Goal: Task Accomplishment & Management: Complete application form

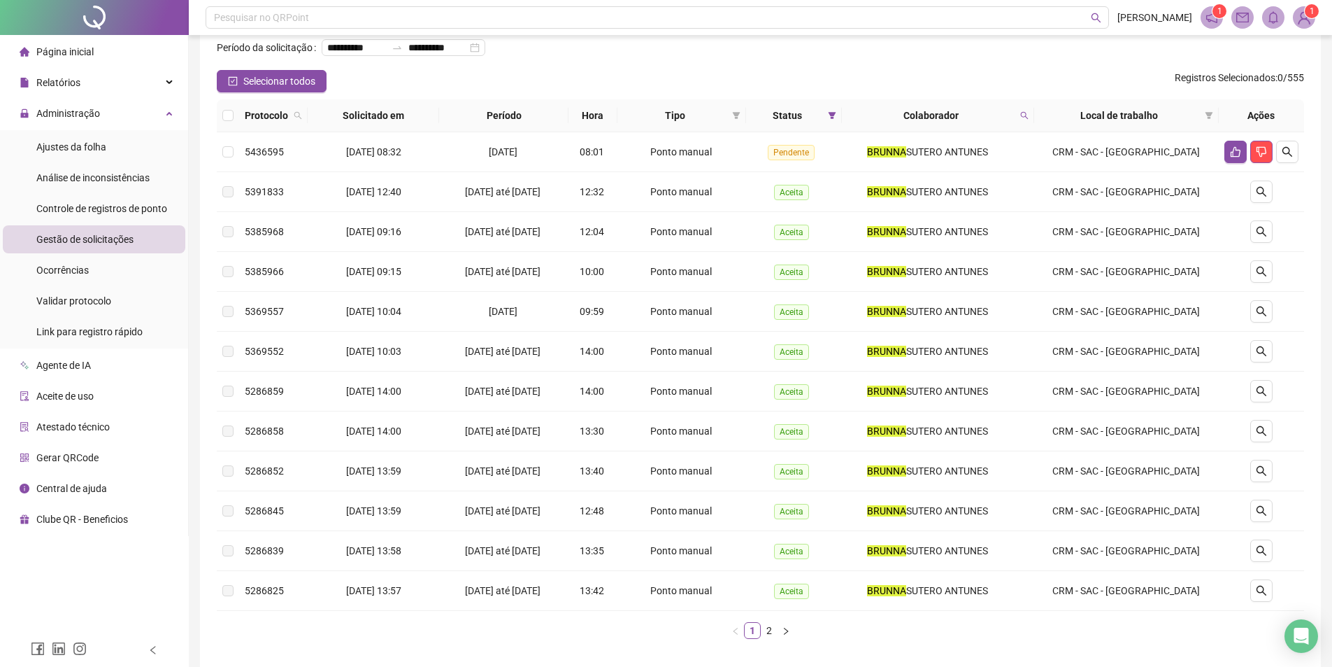
scroll to position [70, 0]
click at [80, 143] on span "Ajustes da folha" at bounding box center [71, 146] width 70 height 11
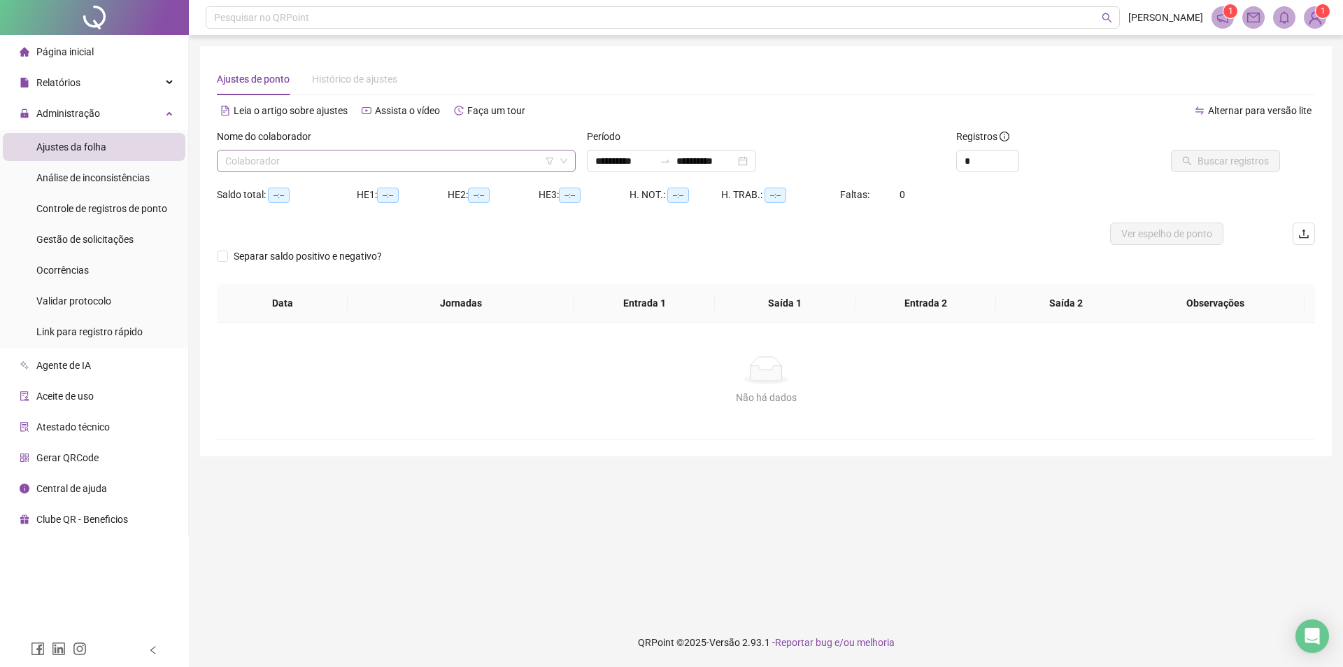
type input "**********"
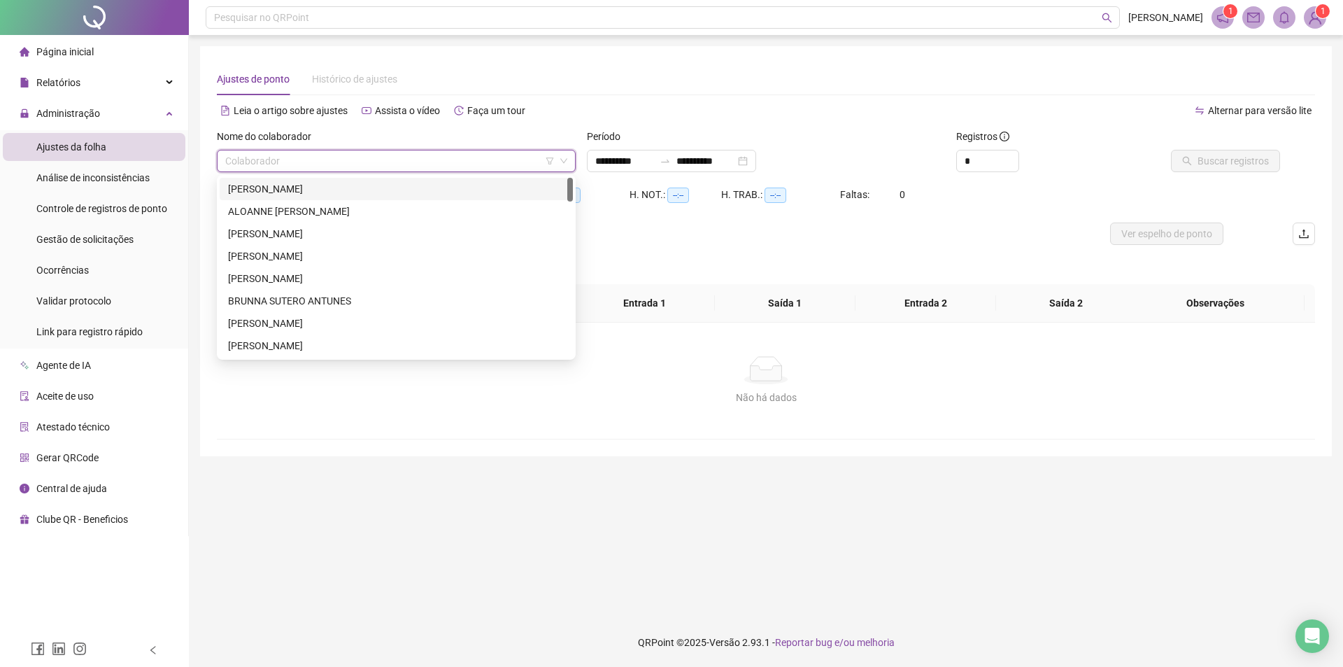
click at [428, 159] on input "search" at bounding box center [389, 160] width 329 height 21
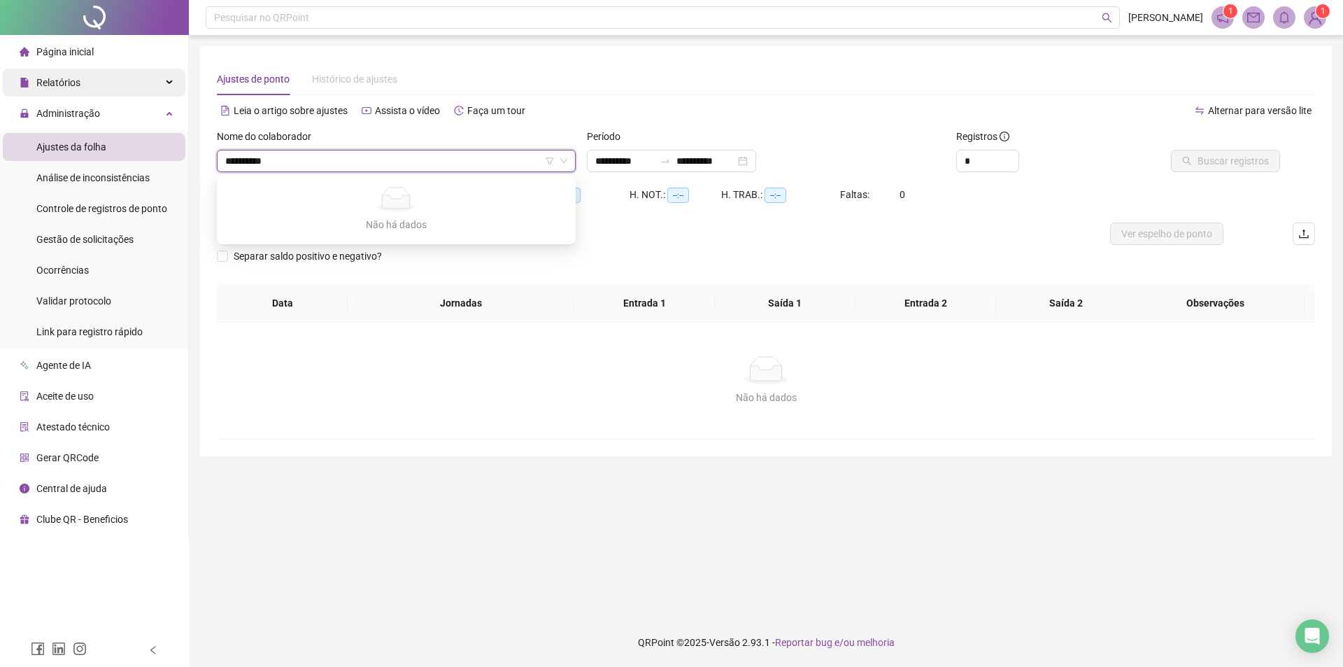
drag, startPoint x: 301, startPoint y: 157, endPoint x: 72, endPoint y: 94, distance: 237.4
click at [72, 94] on div "**********" at bounding box center [671, 333] width 1343 height 667
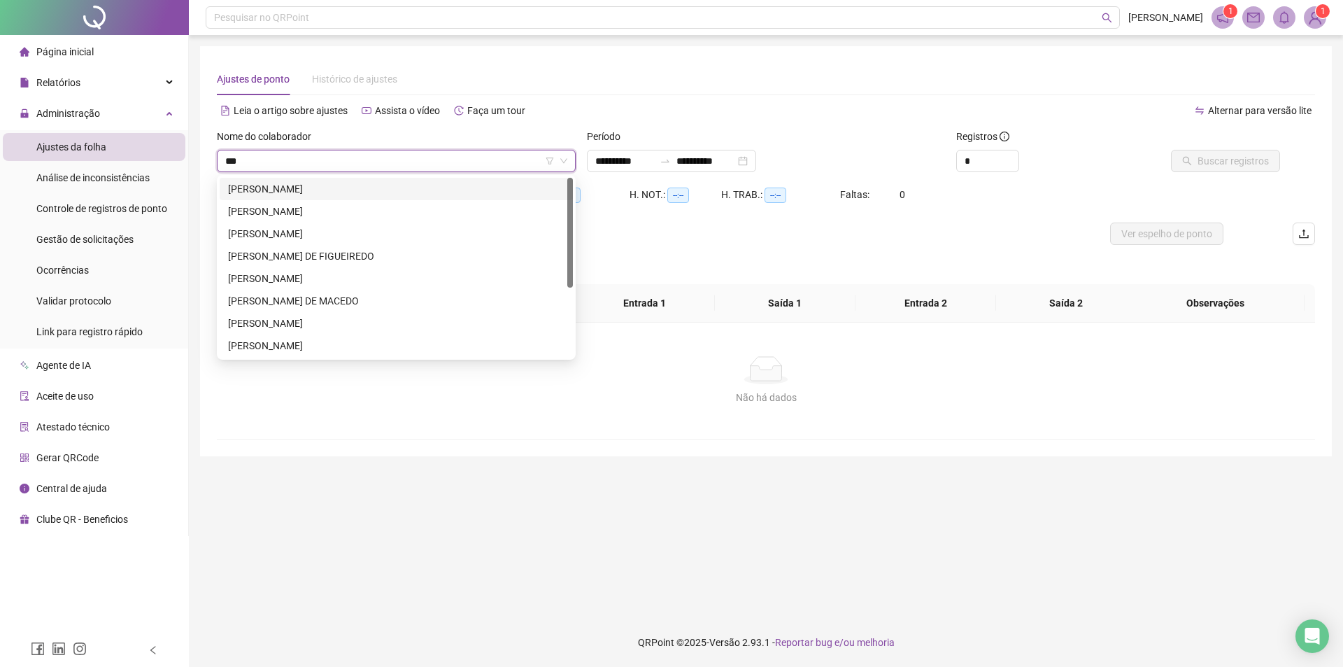
type input "****"
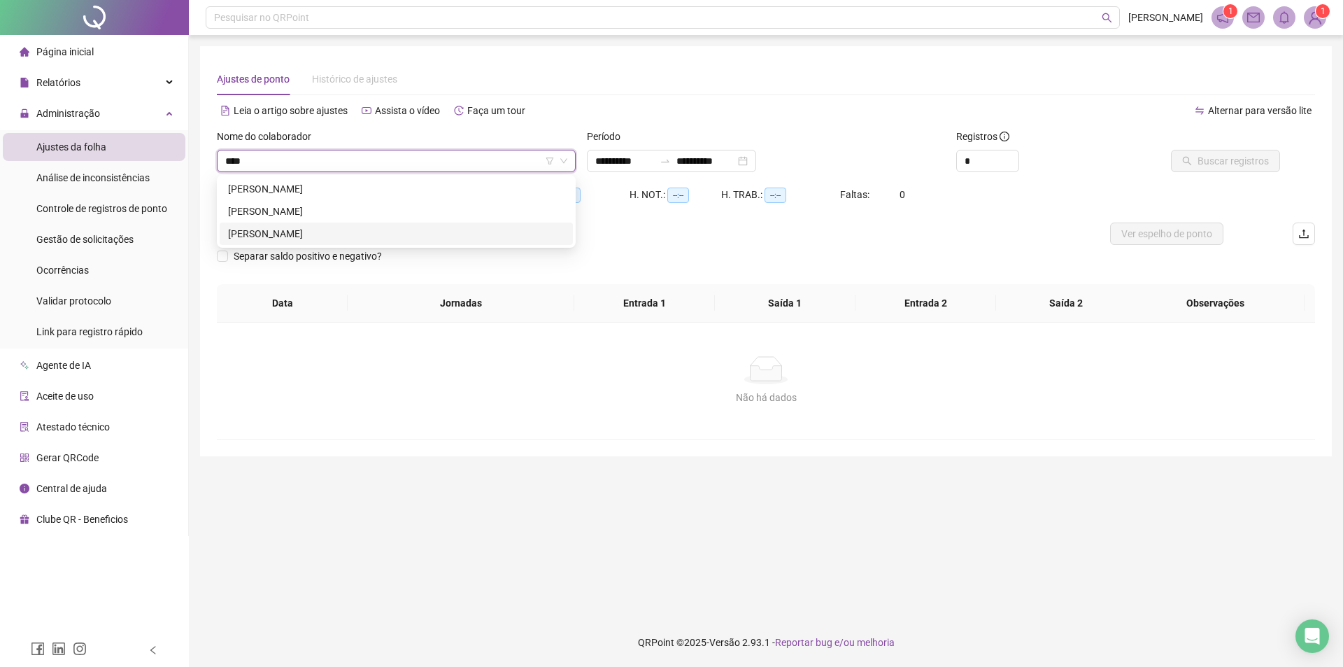
drag, startPoint x: 360, startPoint y: 227, endPoint x: 455, endPoint y: 212, distance: 95.6
click at [362, 229] on div "[PERSON_NAME]" at bounding box center [396, 233] width 336 height 15
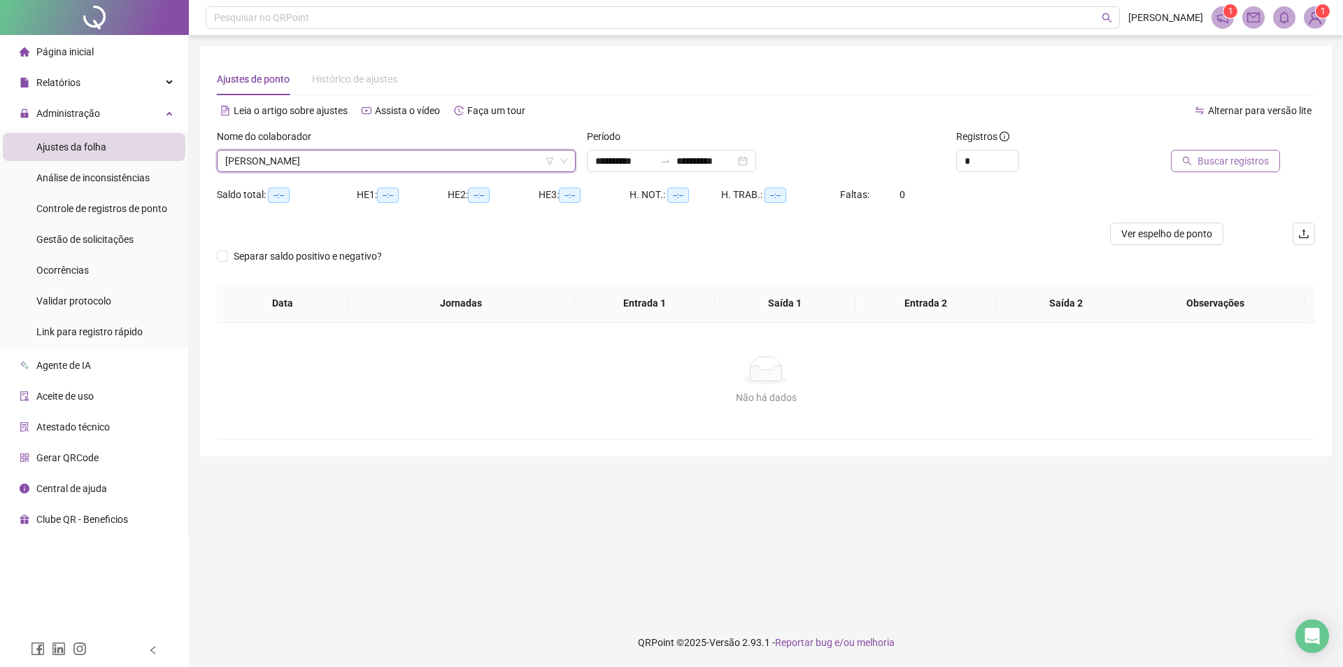
click at [1249, 166] on span "Buscar registros" at bounding box center [1232, 160] width 71 height 15
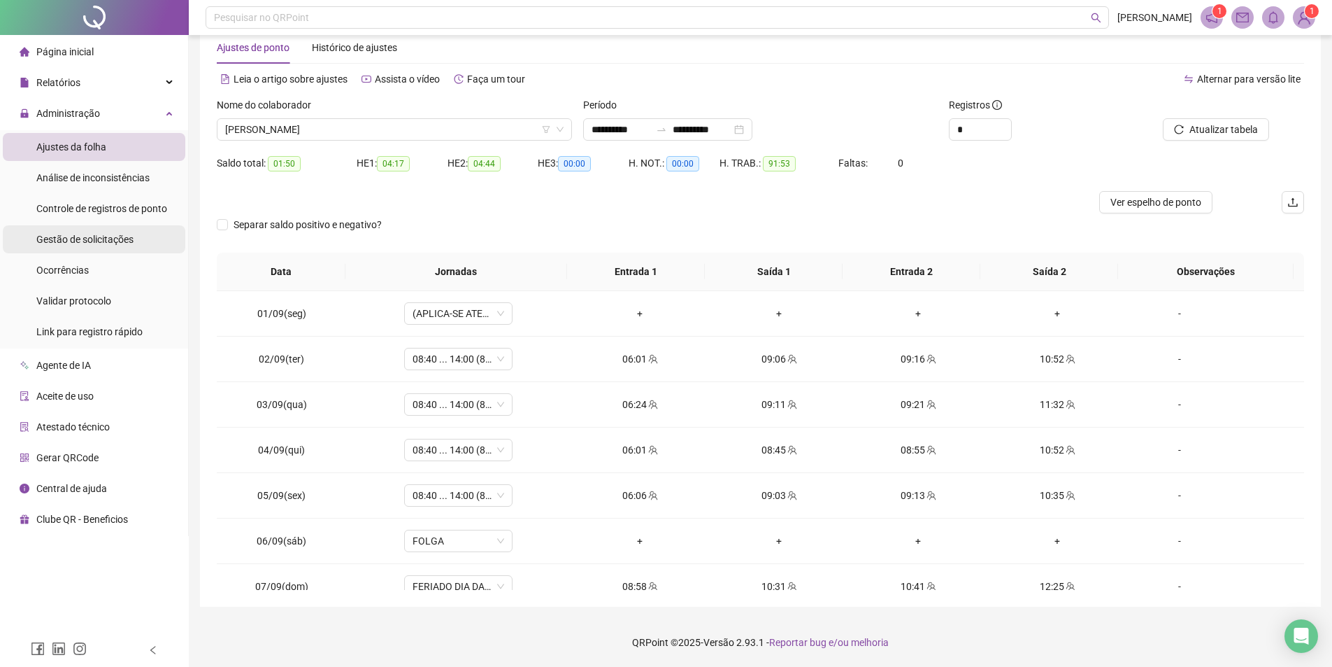
click at [100, 236] on span "Gestão de solicitações" at bounding box center [84, 239] width 97 height 11
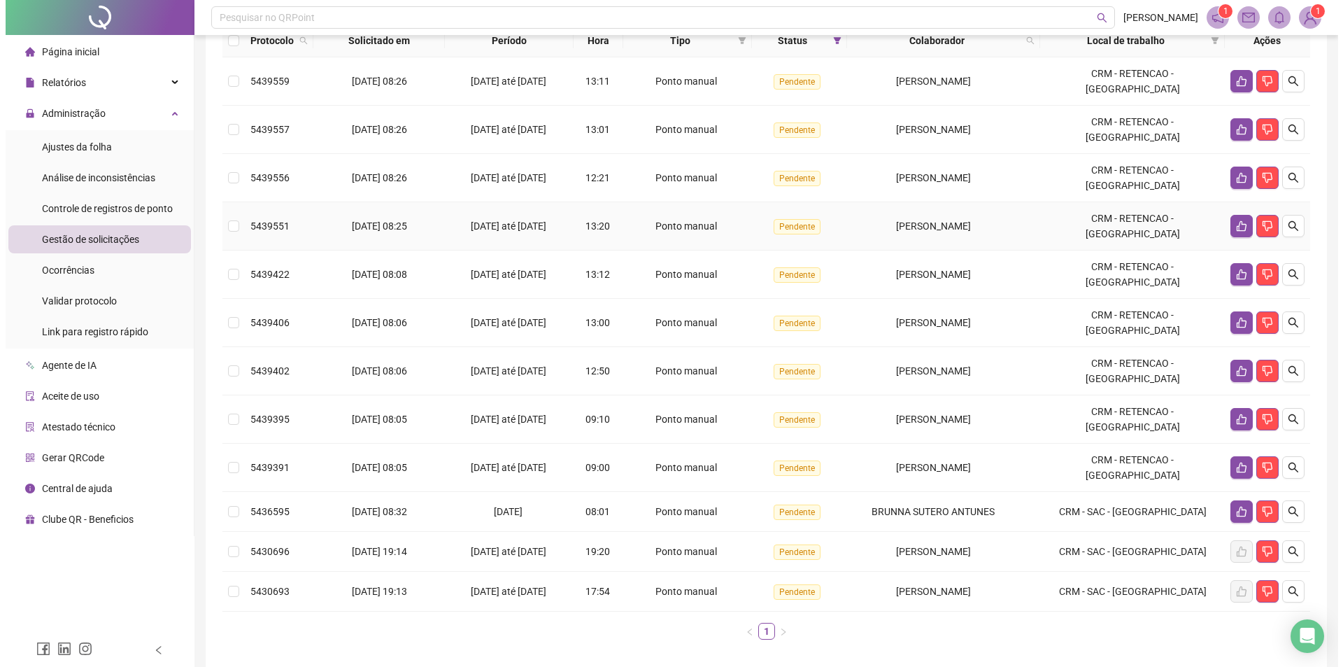
scroll to position [210, 0]
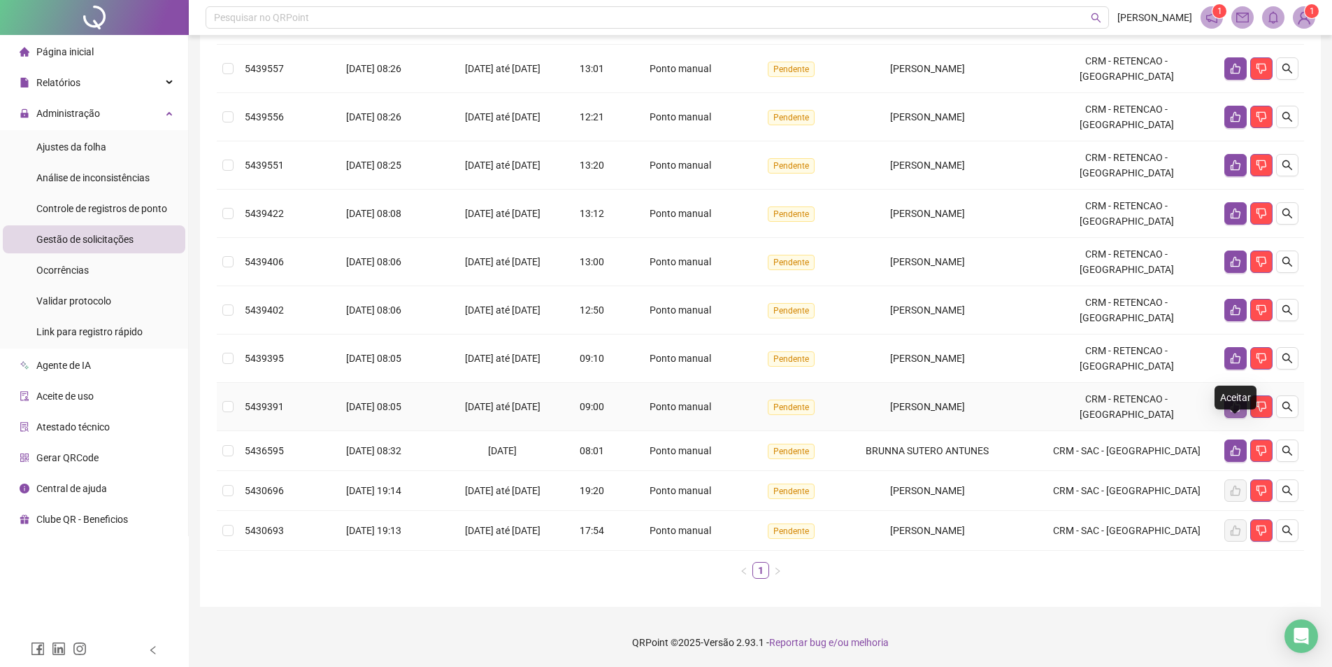
click at [1241, 412] on icon "like" at bounding box center [1235, 406] width 11 height 11
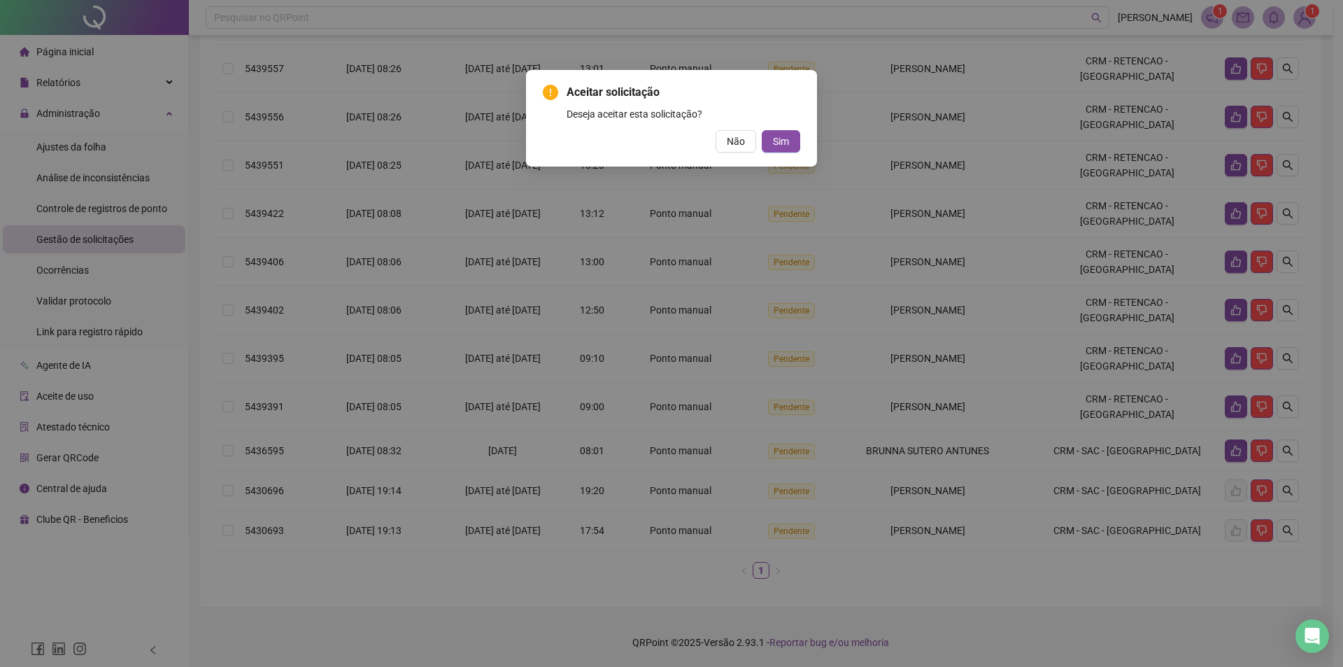
click at [785, 129] on div "Aceitar solicitação Deseja aceitar esta solicitação? Não Sim" at bounding box center [671, 118] width 257 height 69
click at [784, 136] on span "Sim" at bounding box center [781, 141] width 16 height 15
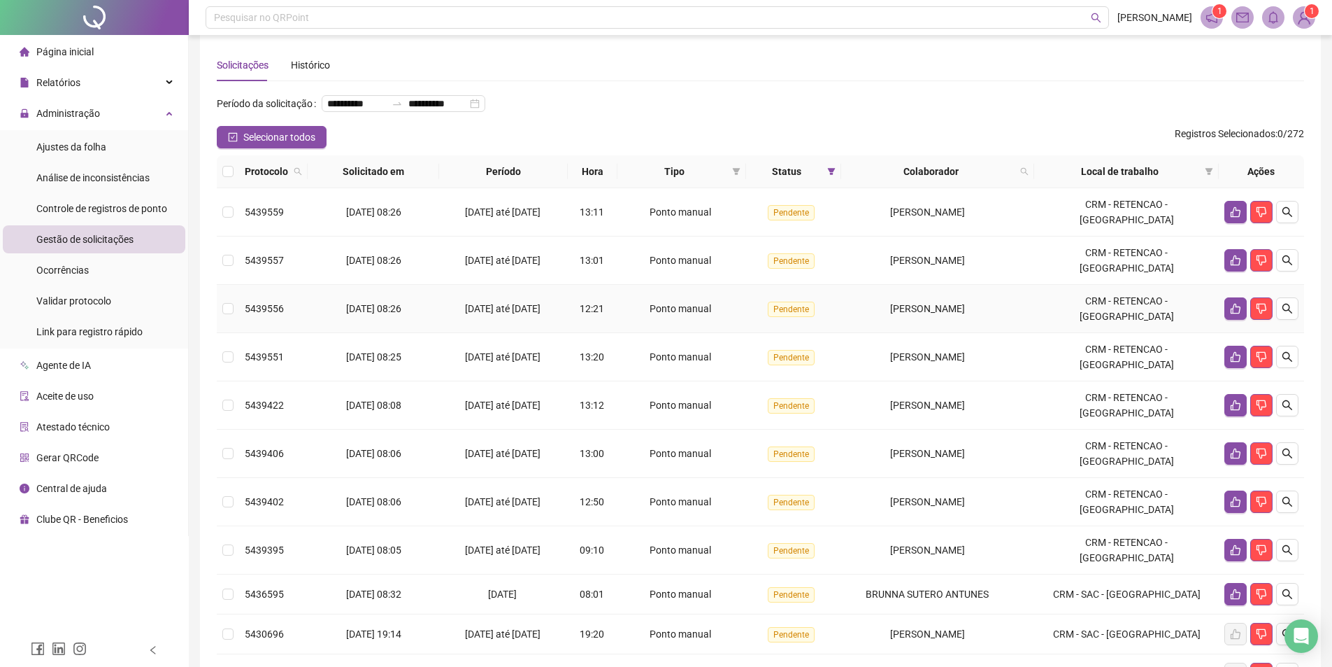
scroll to position [0, 0]
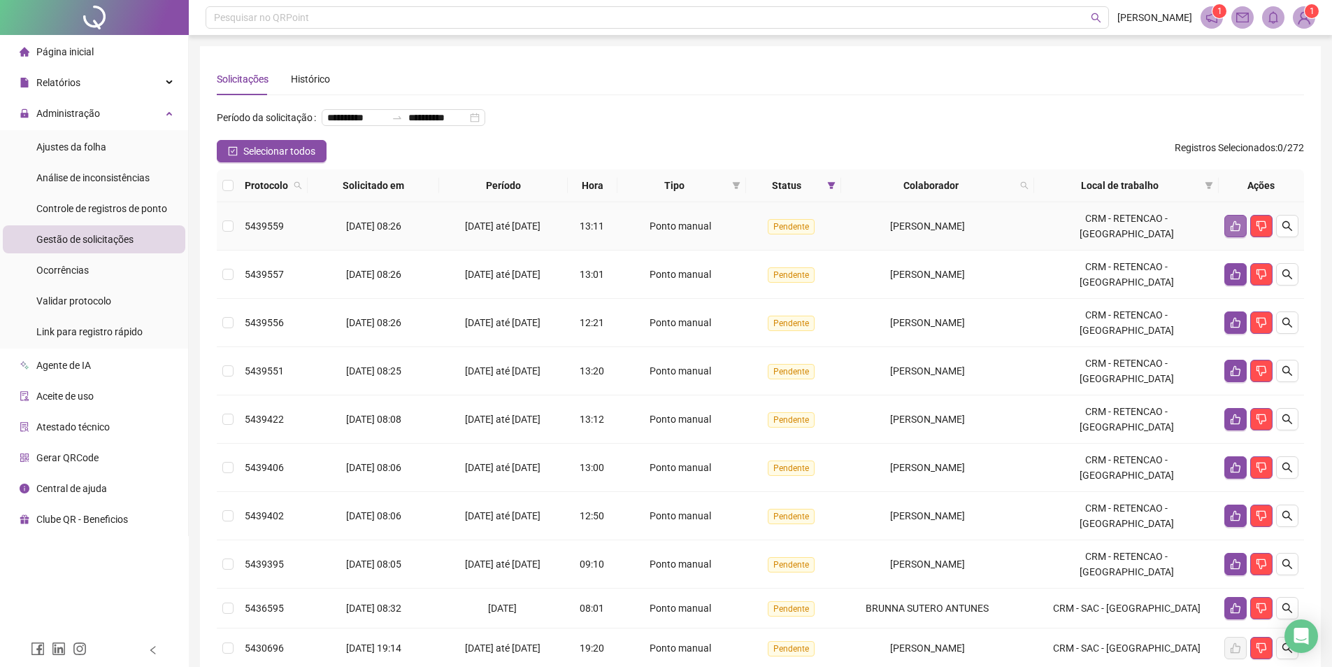
click at [1232, 231] on icon "like" at bounding box center [1235, 225] width 11 height 11
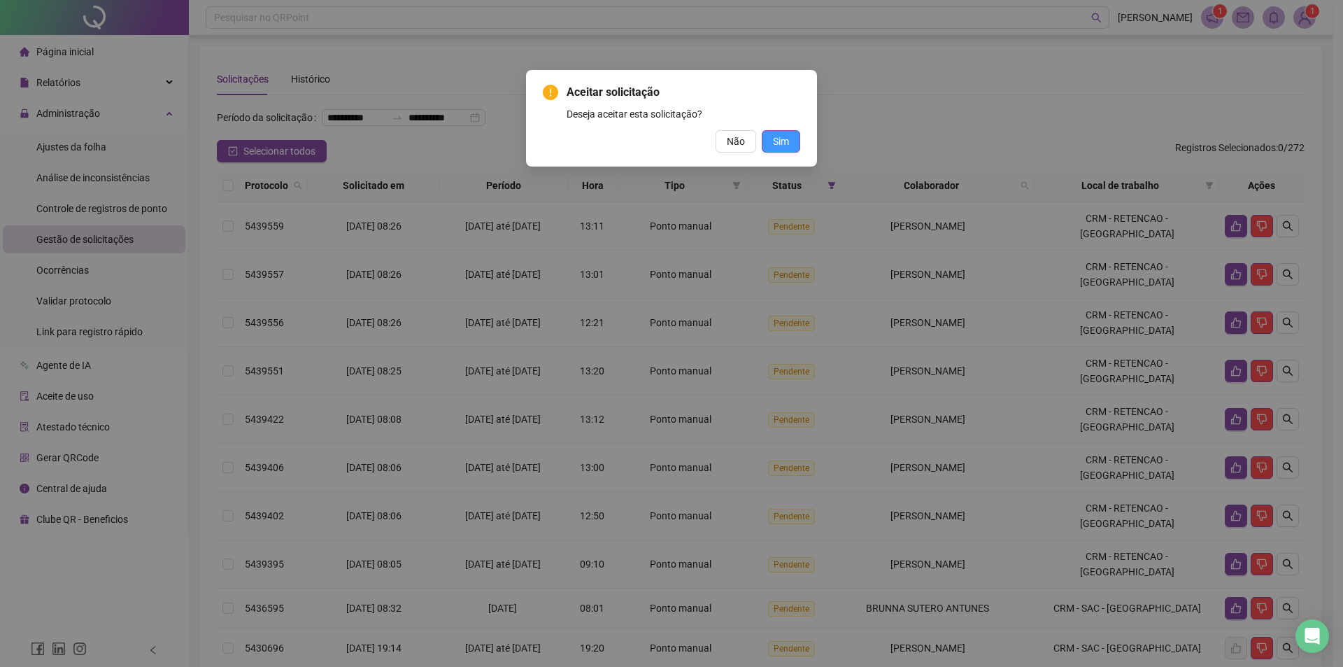
click at [790, 142] on button "Sim" at bounding box center [781, 141] width 38 height 22
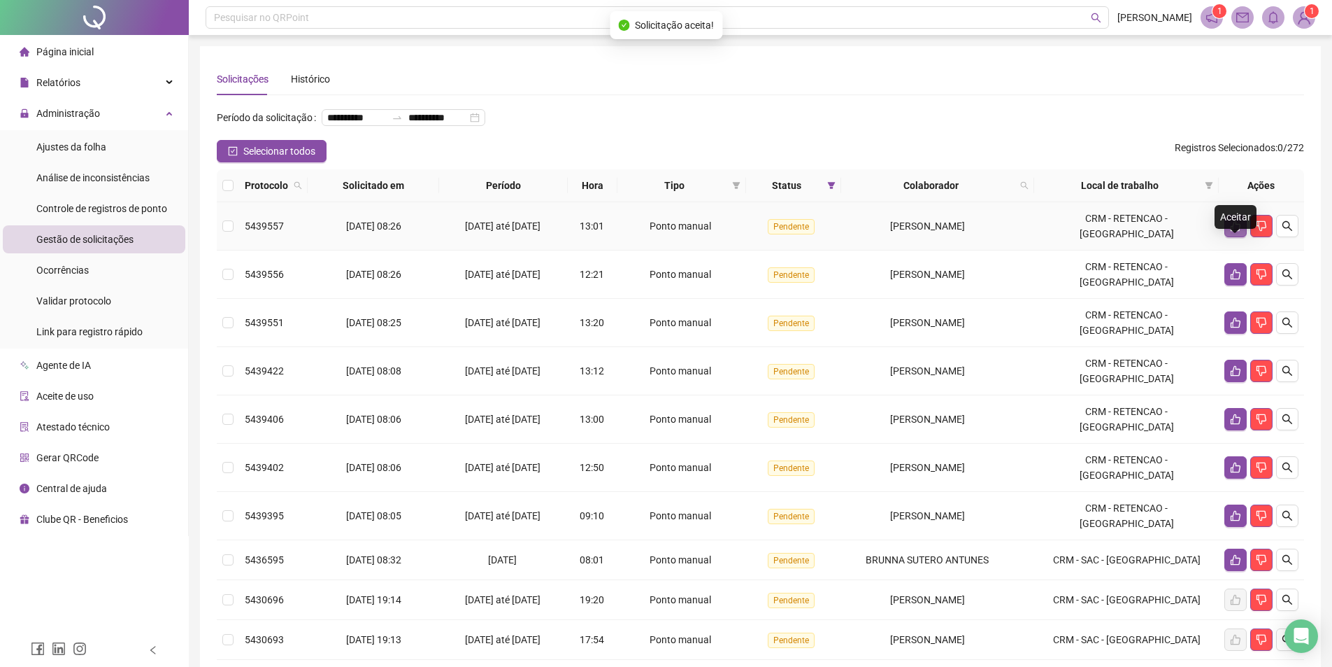
click at [1232, 231] on icon "like" at bounding box center [1235, 225] width 11 height 11
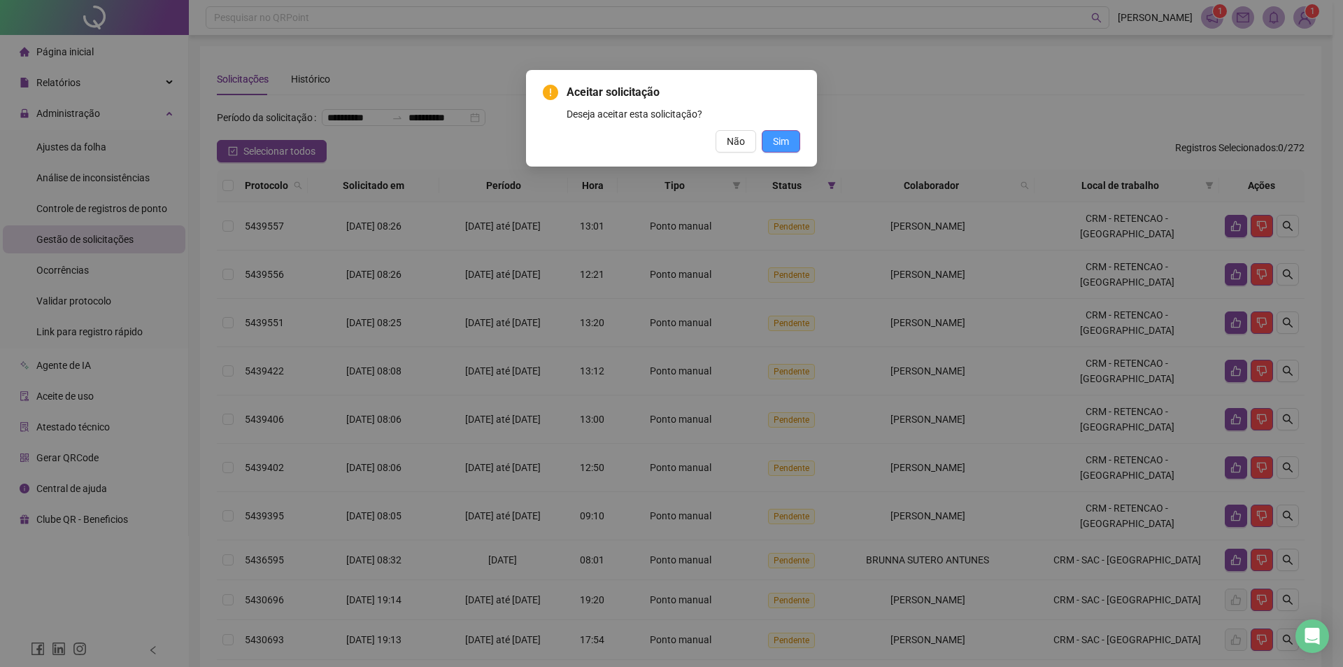
click at [769, 135] on button "Sim" at bounding box center [781, 141] width 38 height 22
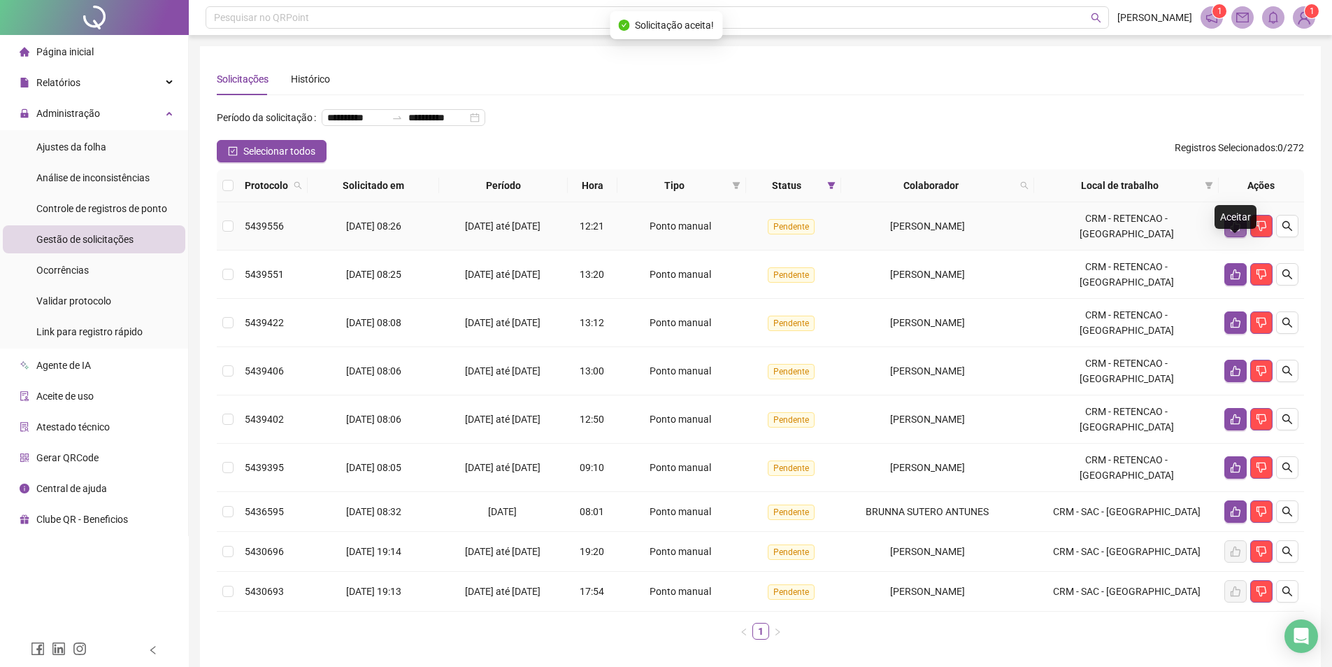
click at [1234, 231] on icon "like" at bounding box center [1236, 226] width 10 height 10
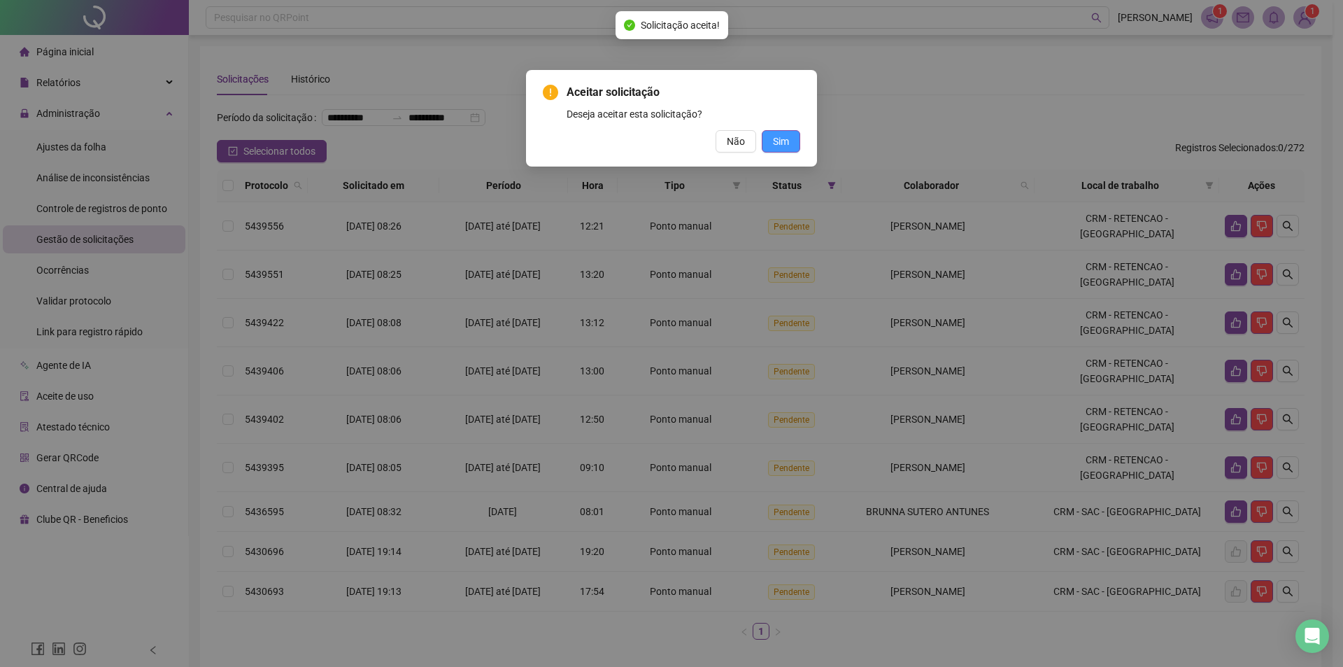
click at [789, 134] on button "Sim" at bounding box center [781, 141] width 38 height 22
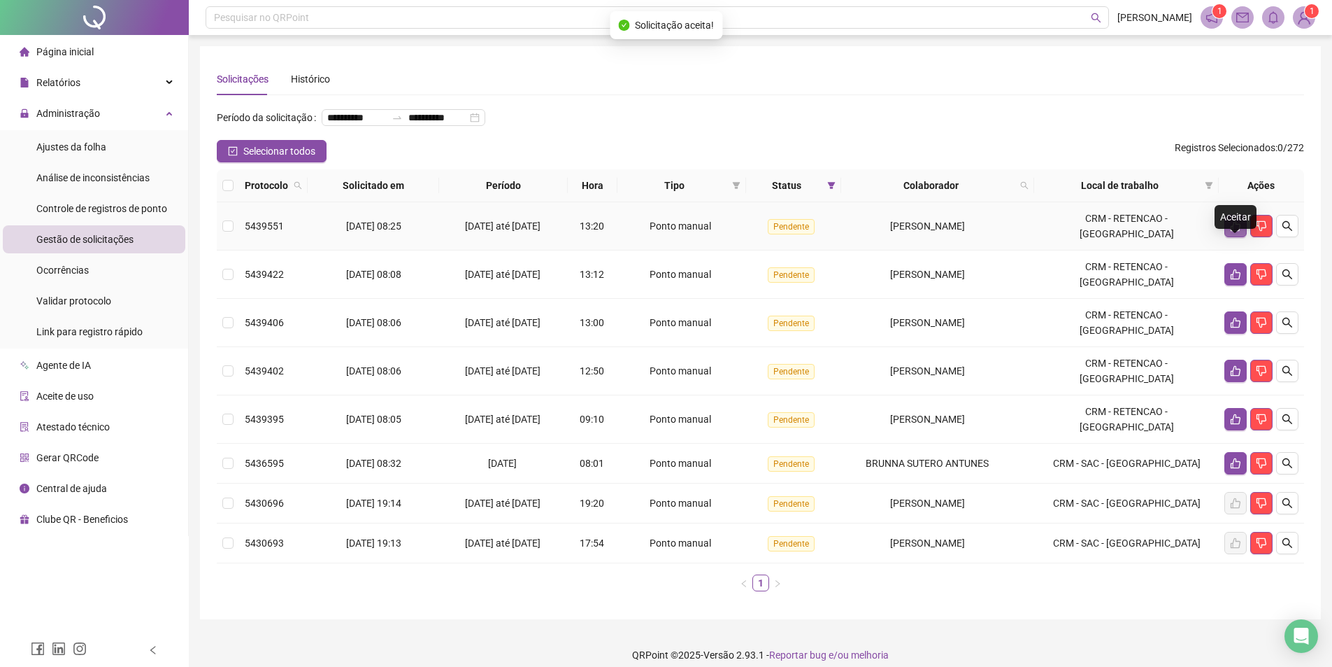
click at [1229, 237] on button "button" at bounding box center [1236, 226] width 22 height 22
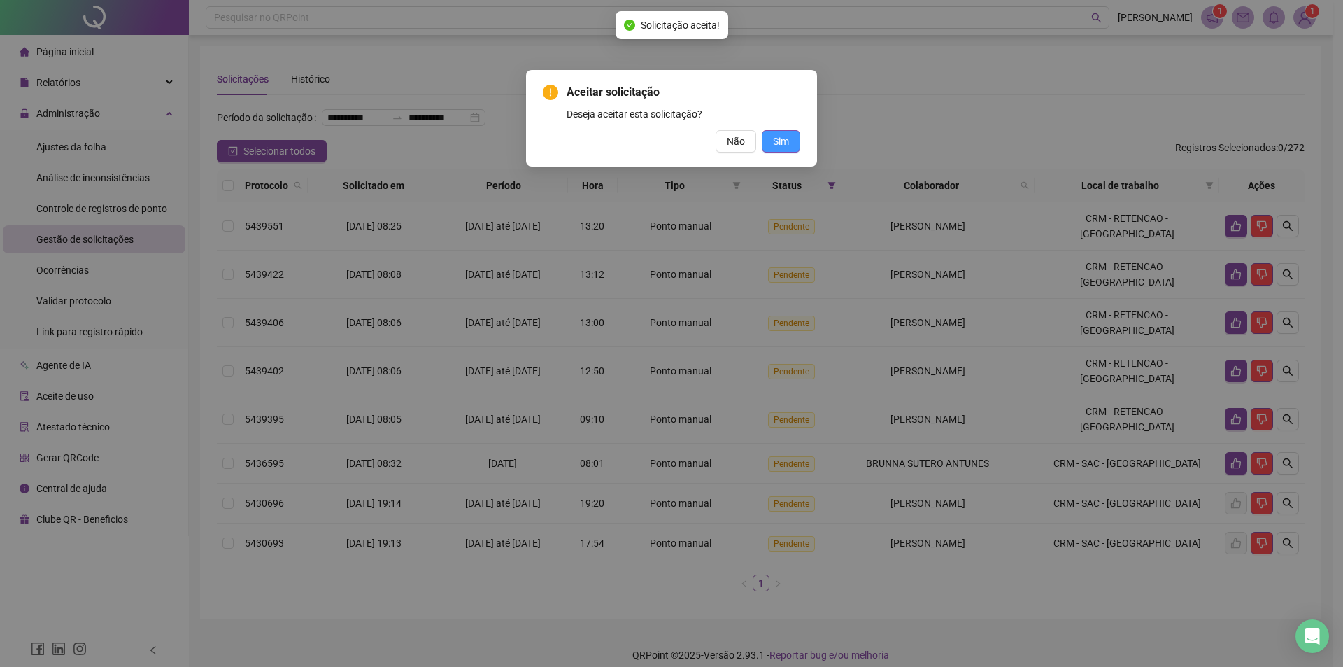
click at [783, 145] on span "Sim" at bounding box center [781, 141] width 16 height 15
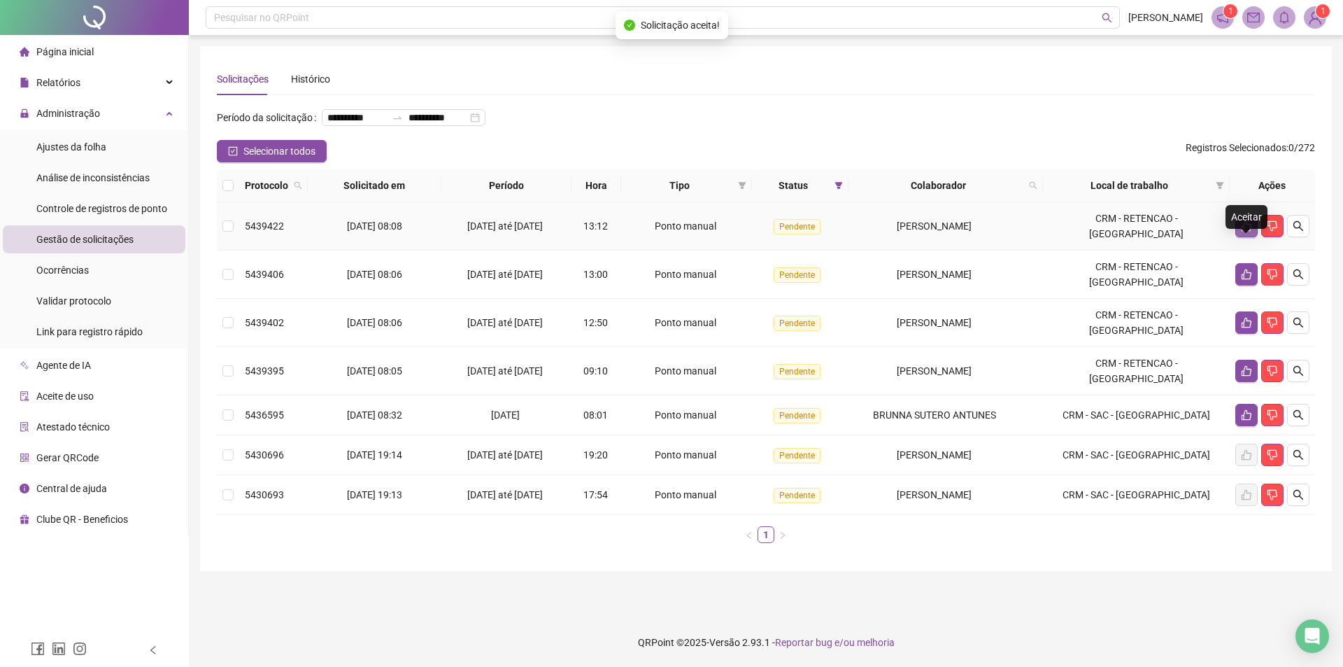
click at [1241, 231] on icon "like" at bounding box center [1246, 225] width 11 height 11
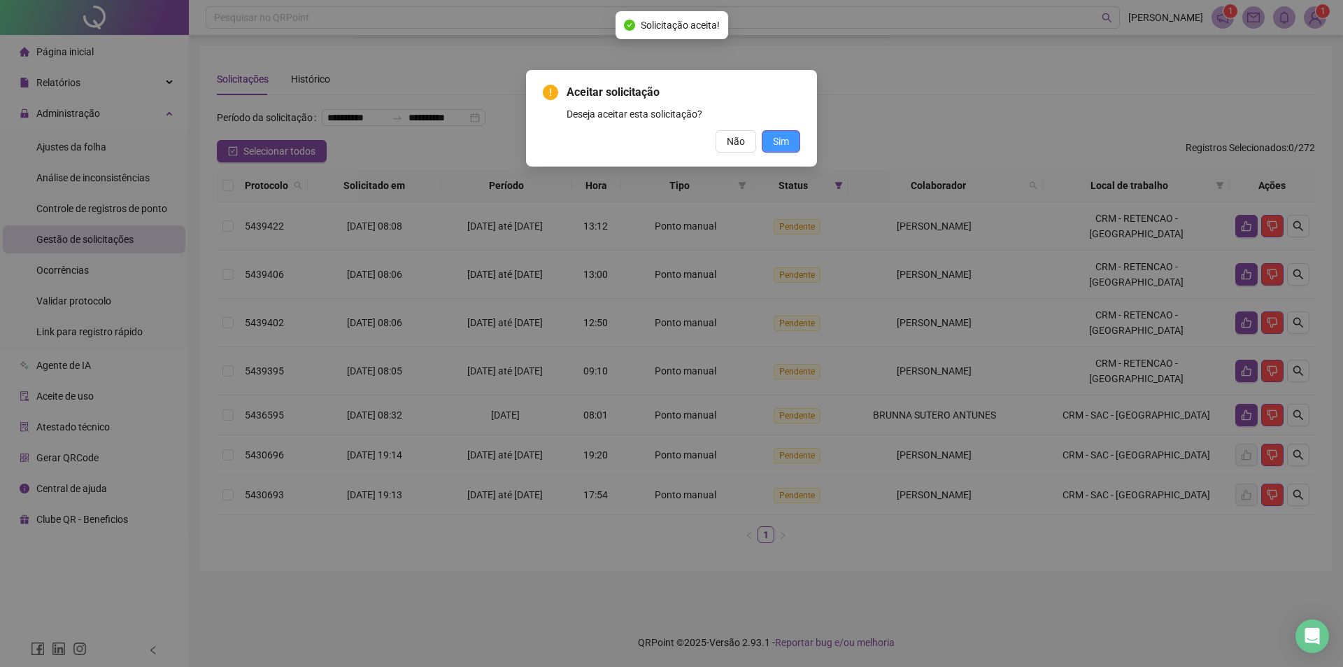
click at [776, 135] on span "Sim" at bounding box center [781, 141] width 16 height 15
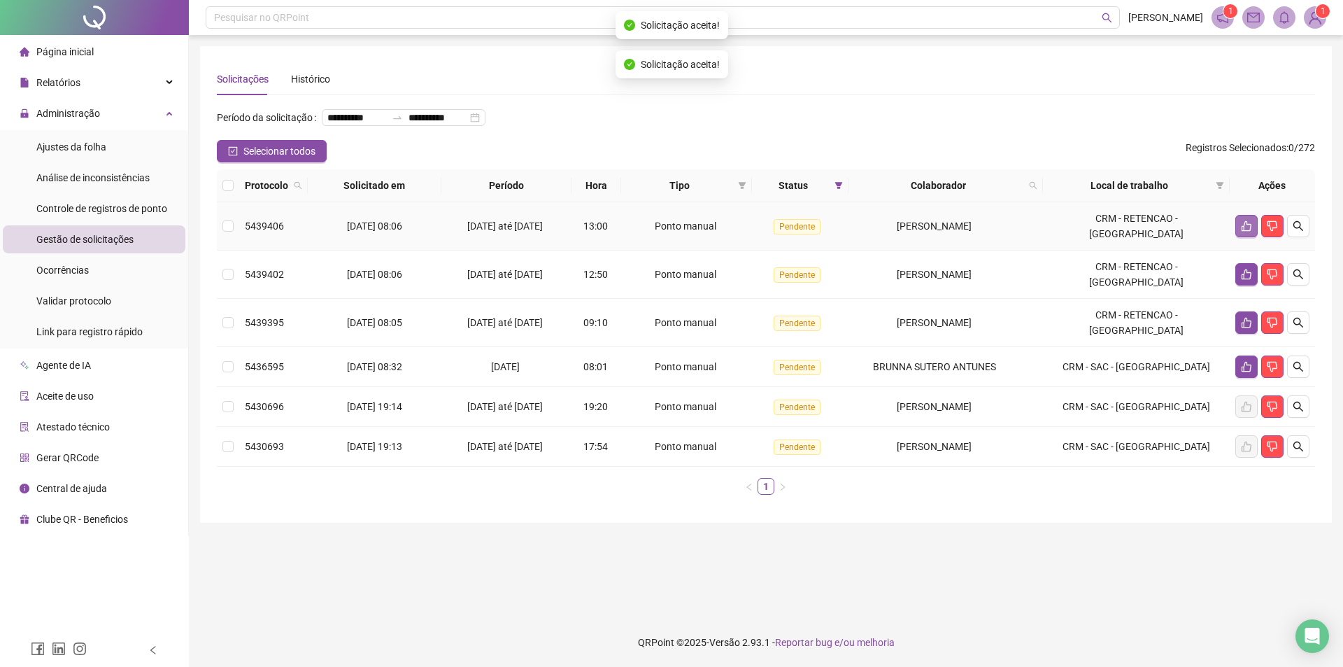
click at [1243, 231] on icon "like" at bounding box center [1246, 225] width 11 height 11
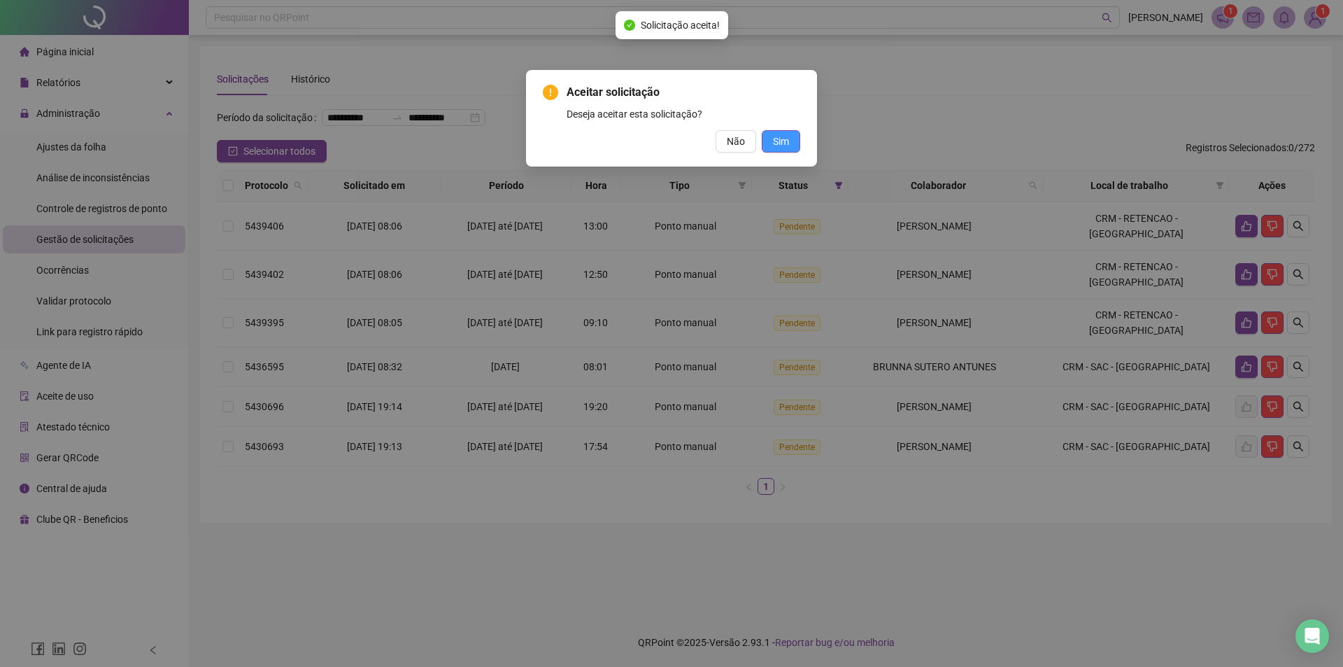
click at [790, 142] on button "Sim" at bounding box center [781, 141] width 38 height 22
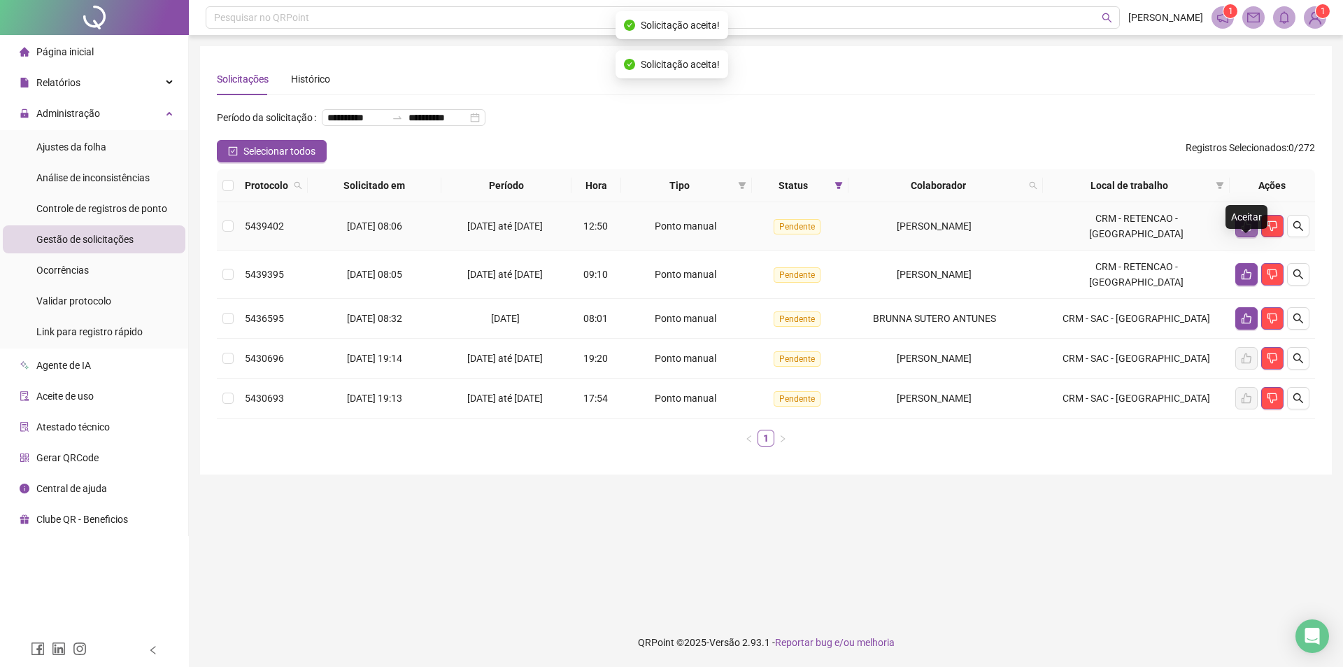
click at [1246, 231] on icon "like" at bounding box center [1246, 225] width 11 height 11
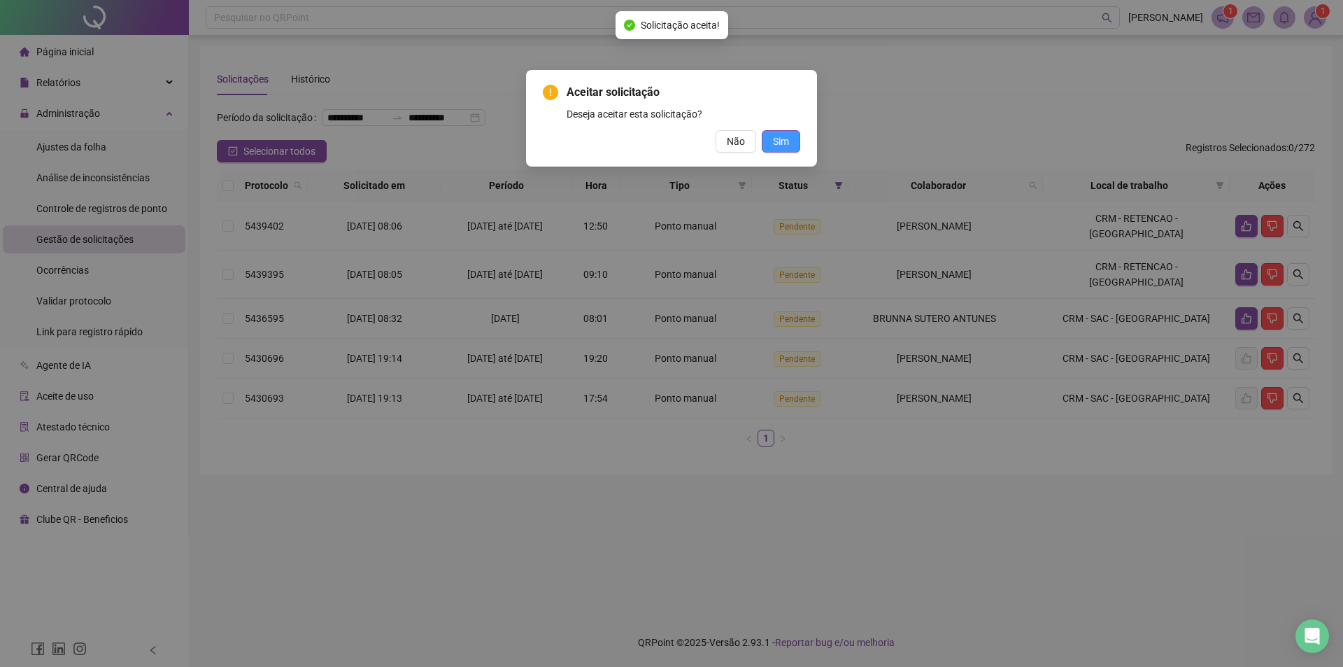
click at [780, 136] on span "Sim" at bounding box center [781, 141] width 16 height 15
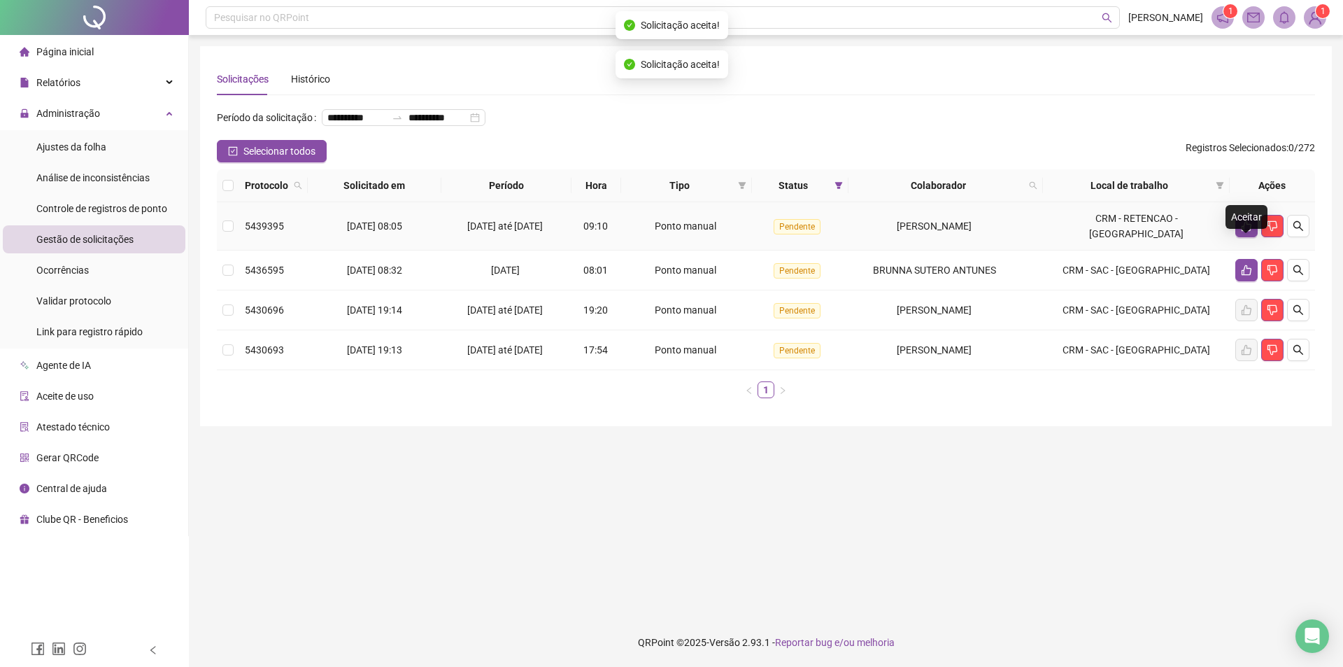
drag, startPoint x: 1237, startPoint y: 245, endPoint x: 1102, endPoint y: 229, distance: 135.3
click at [1234, 245] on td at bounding box center [1272, 226] width 85 height 48
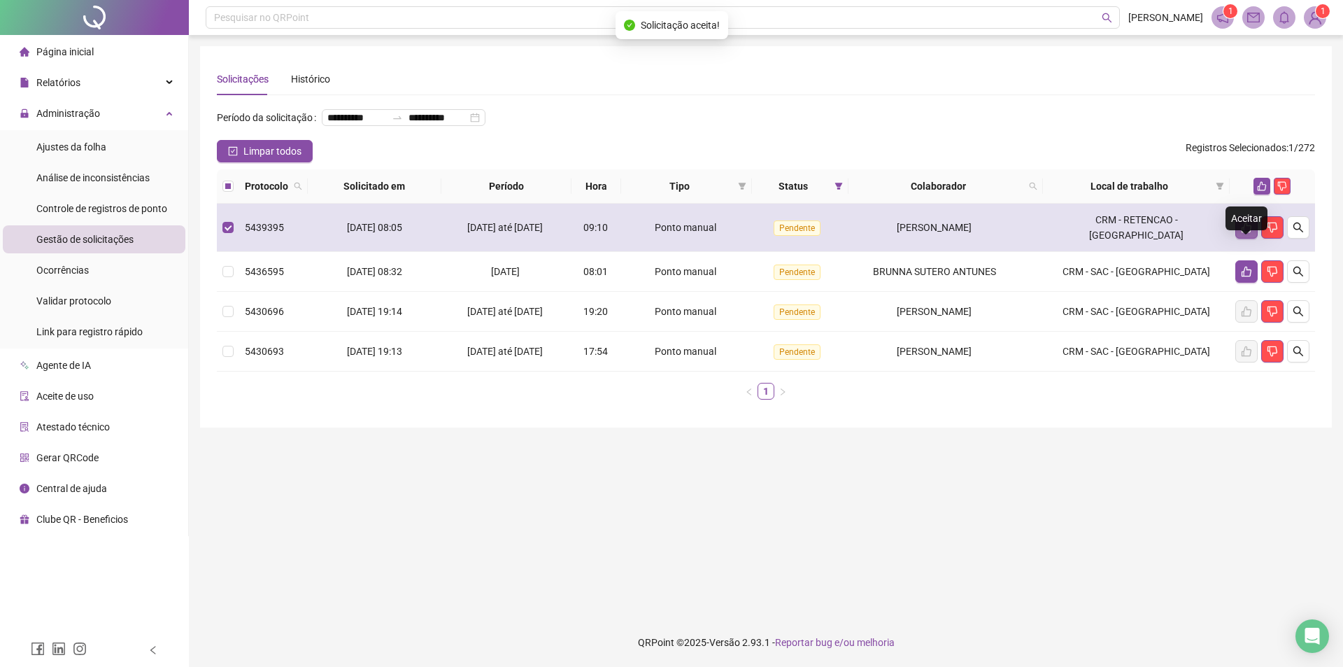
click at [1246, 233] on icon "like" at bounding box center [1246, 227] width 11 height 11
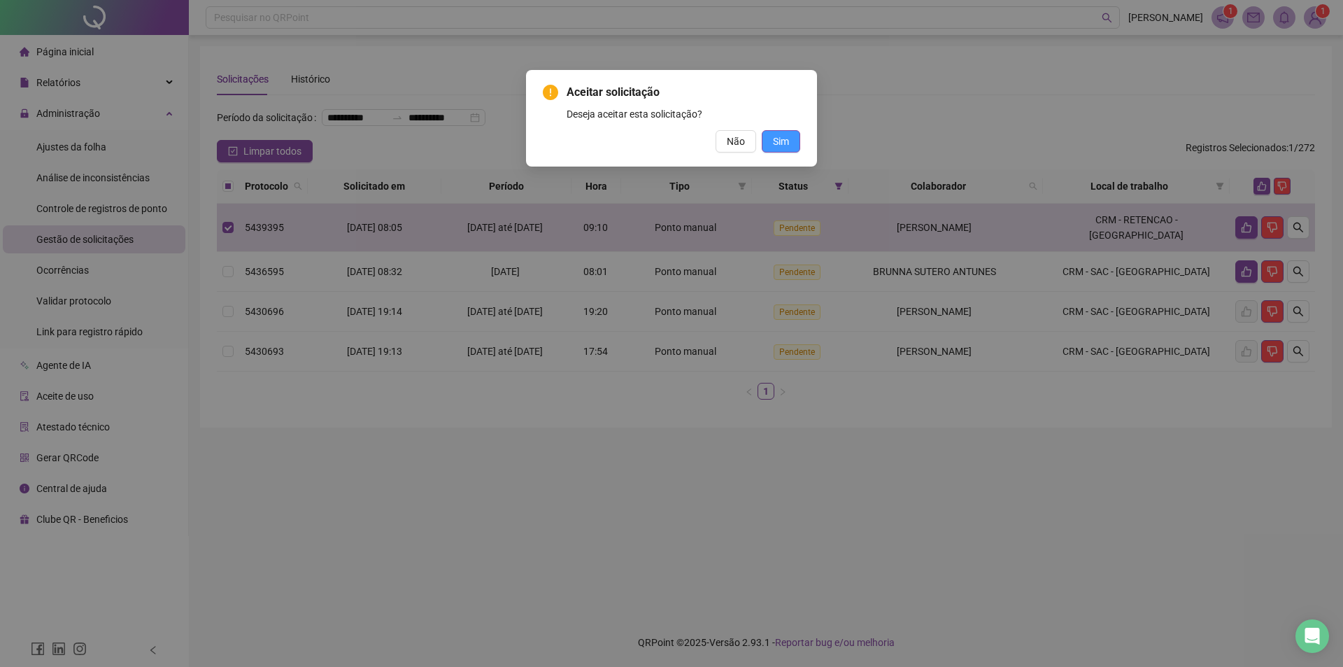
click at [783, 139] on span "Sim" at bounding box center [781, 141] width 16 height 15
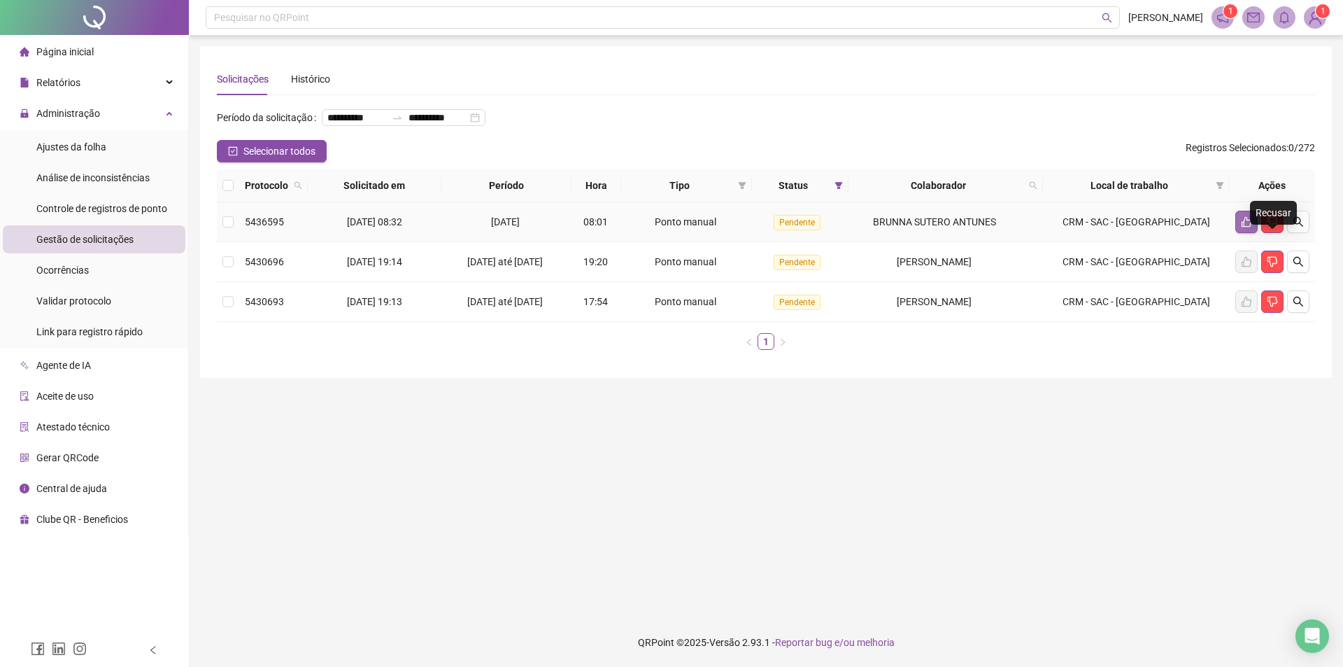
click at [1237, 233] on button "button" at bounding box center [1246, 222] width 22 height 22
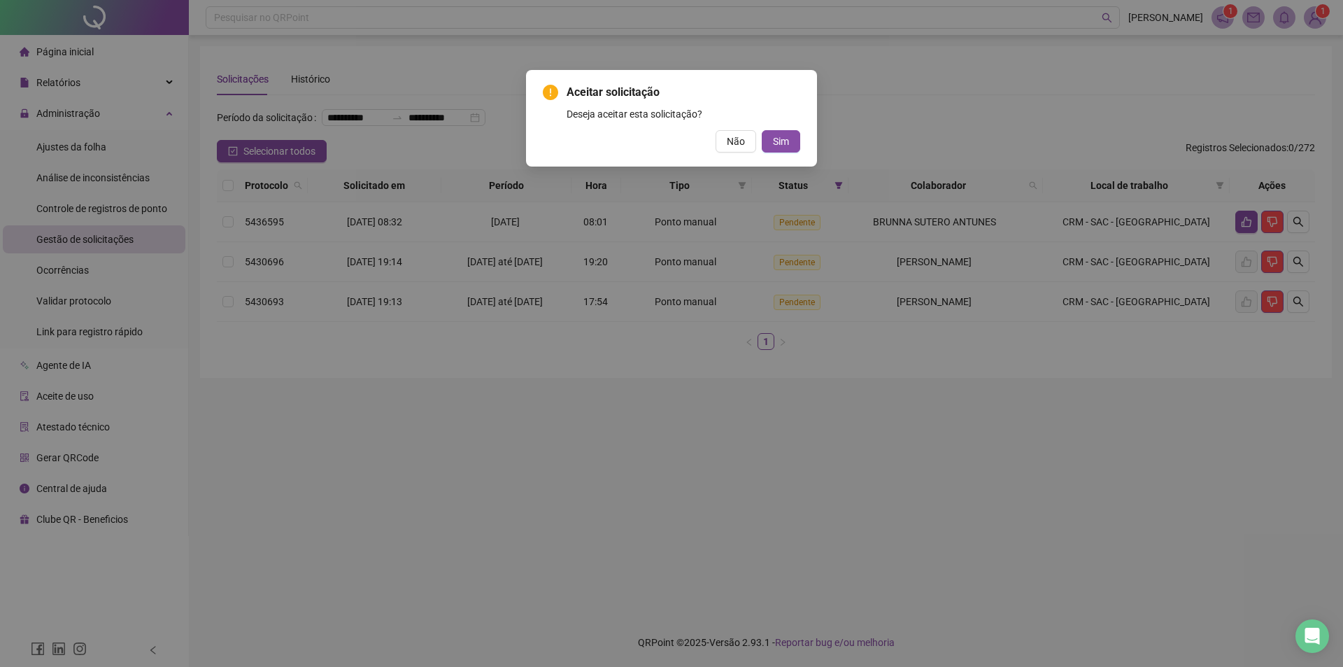
click at [783, 135] on span "Sim" at bounding box center [781, 141] width 16 height 15
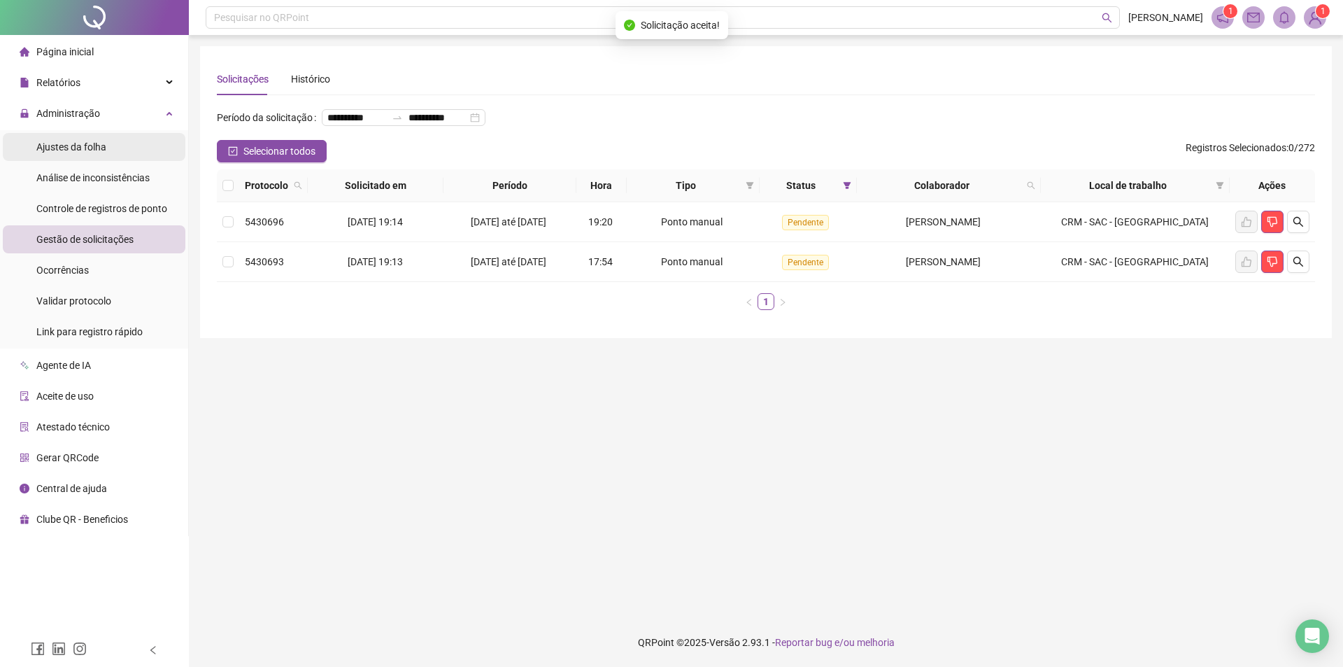
click at [147, 148] on li "Ajustes da folha" at bounding box center [94, 147] width 183 height 28
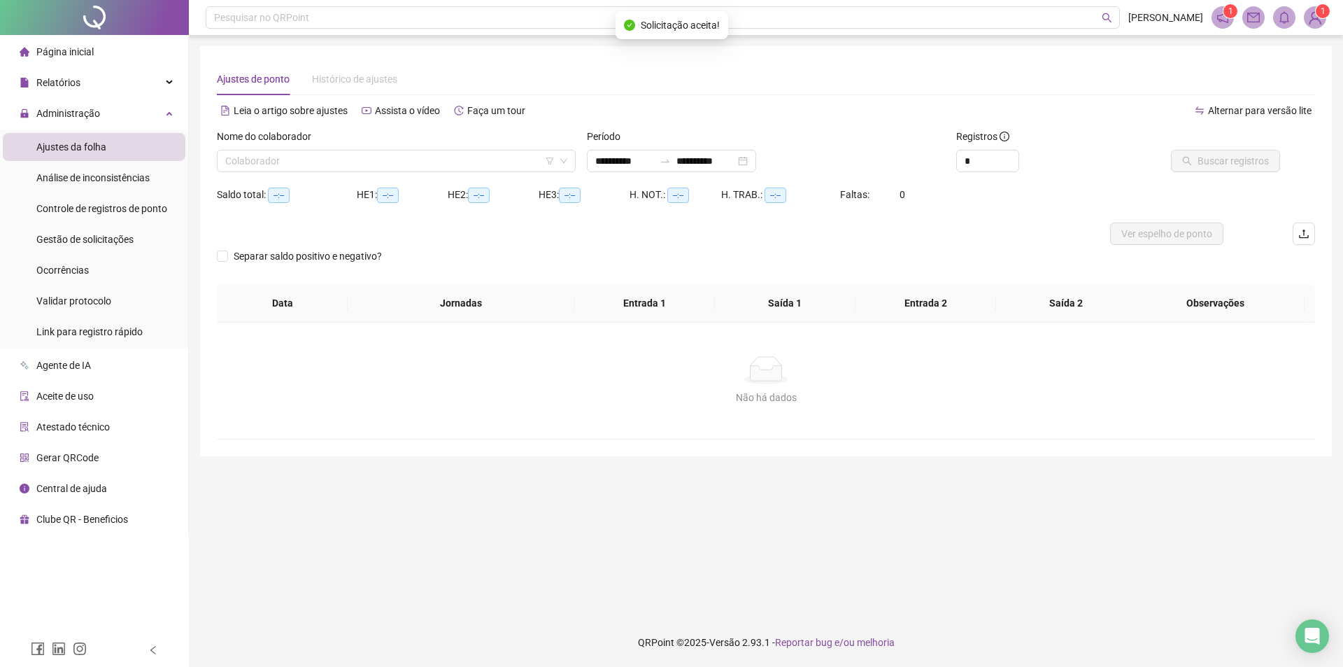
type input "**********"
click at [492, 166] on input "search" at bounding box center [389, 160] width 329 height 21
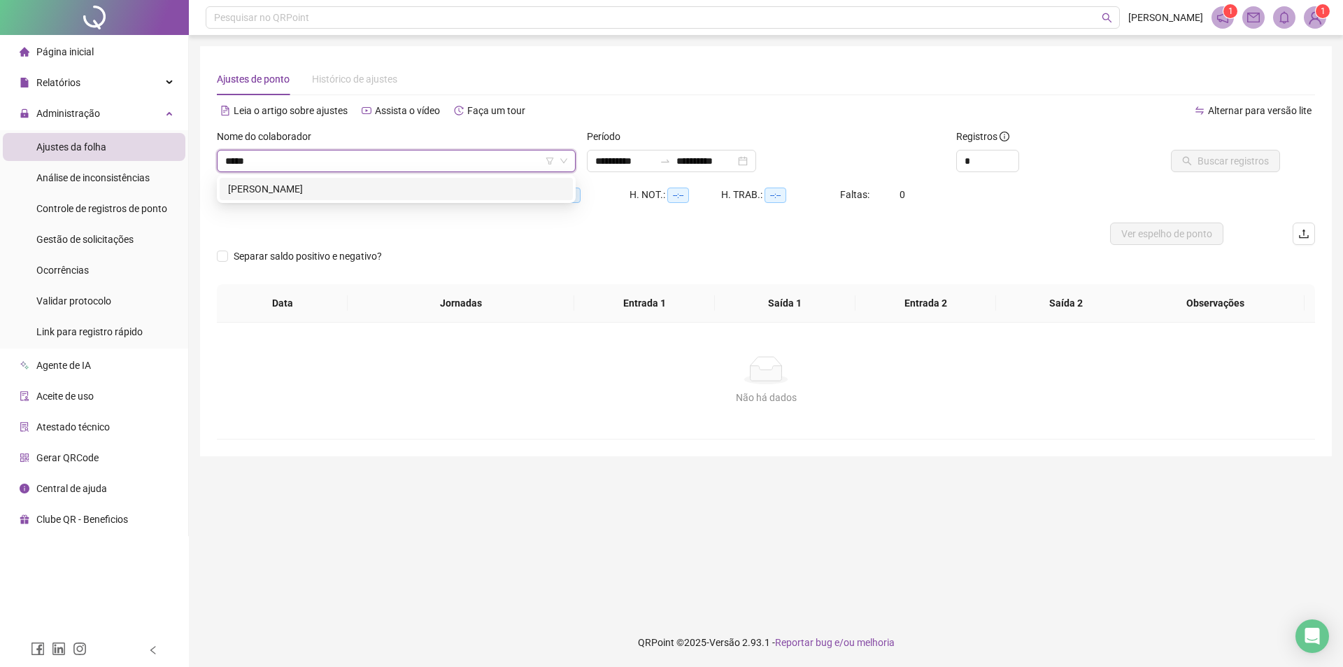
type input "******"
click at [378, 194] on div "[PERSON_NAME]" at bounding box center [396, 188] width 336 height 15
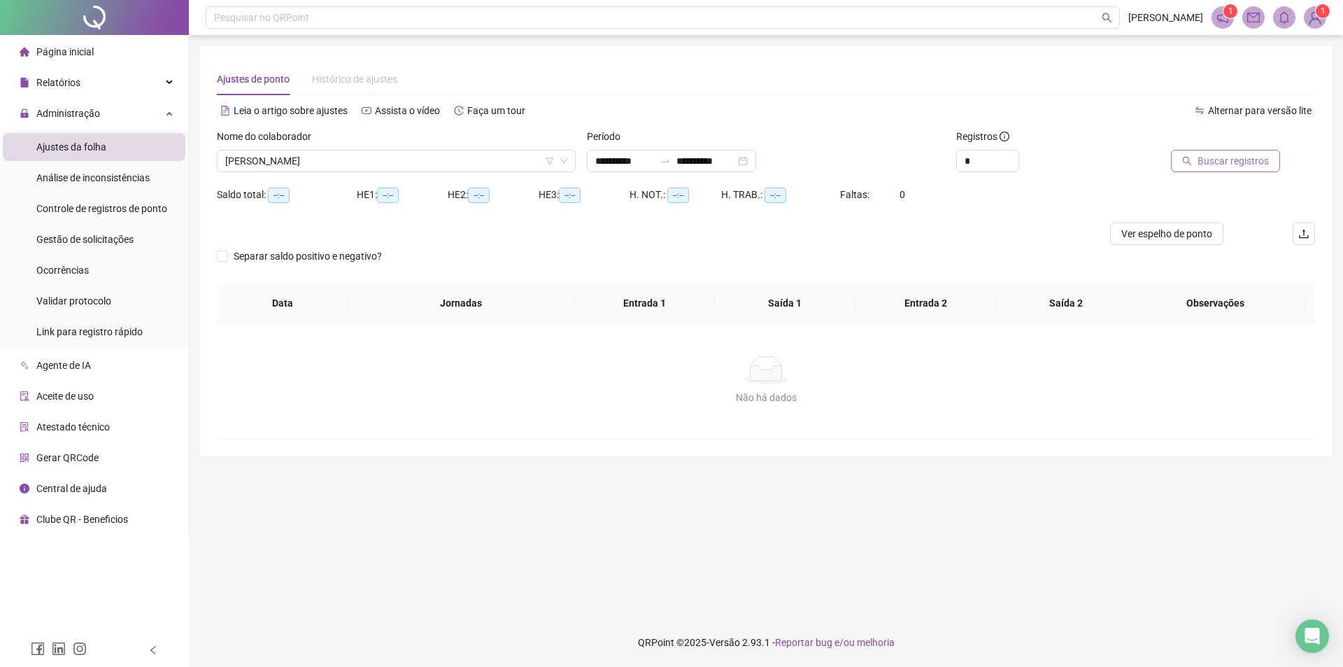
drag, startPoint x: 1231, startPoint y: 179, endPoint x: 1232, endPoint y: 163, distance: 16.1
click at [1232, 179] on div "Buscar registros" at bounding box center [1228, 156] width 185 height 55
click at [1231, 162] on span "Buscar registros" at bounding box center [1232, 160] width 71 height 15
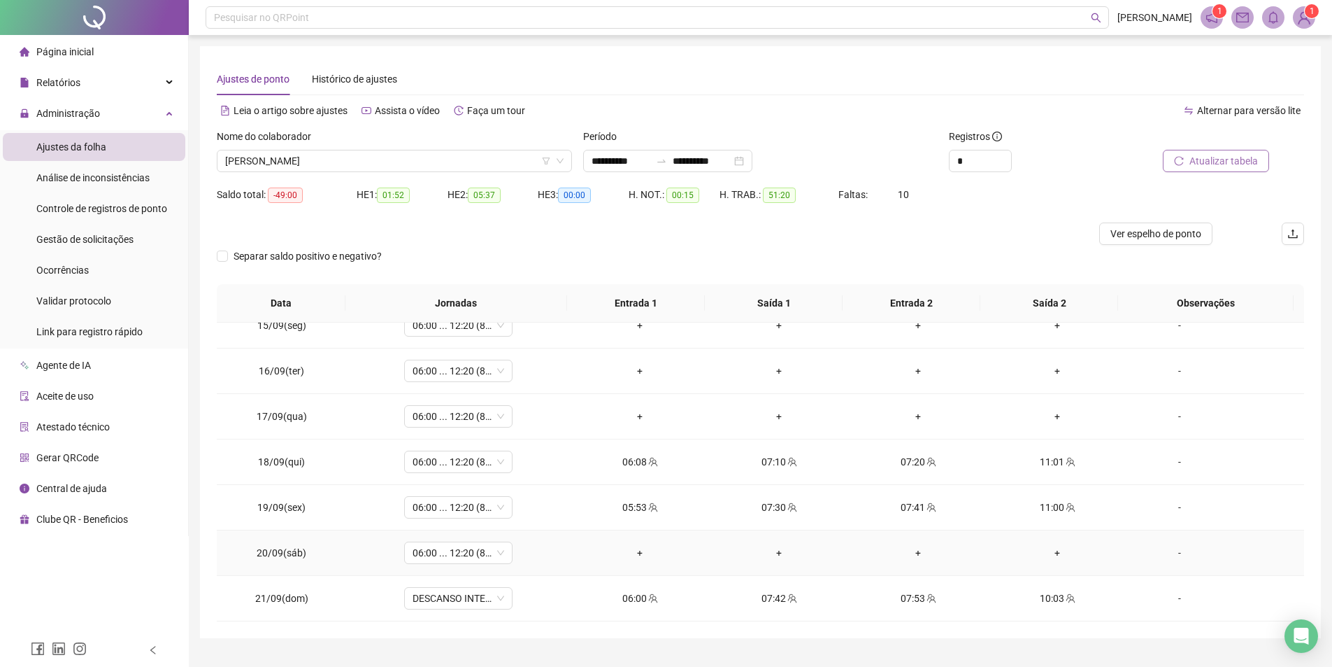
scroll to position [31, 0]
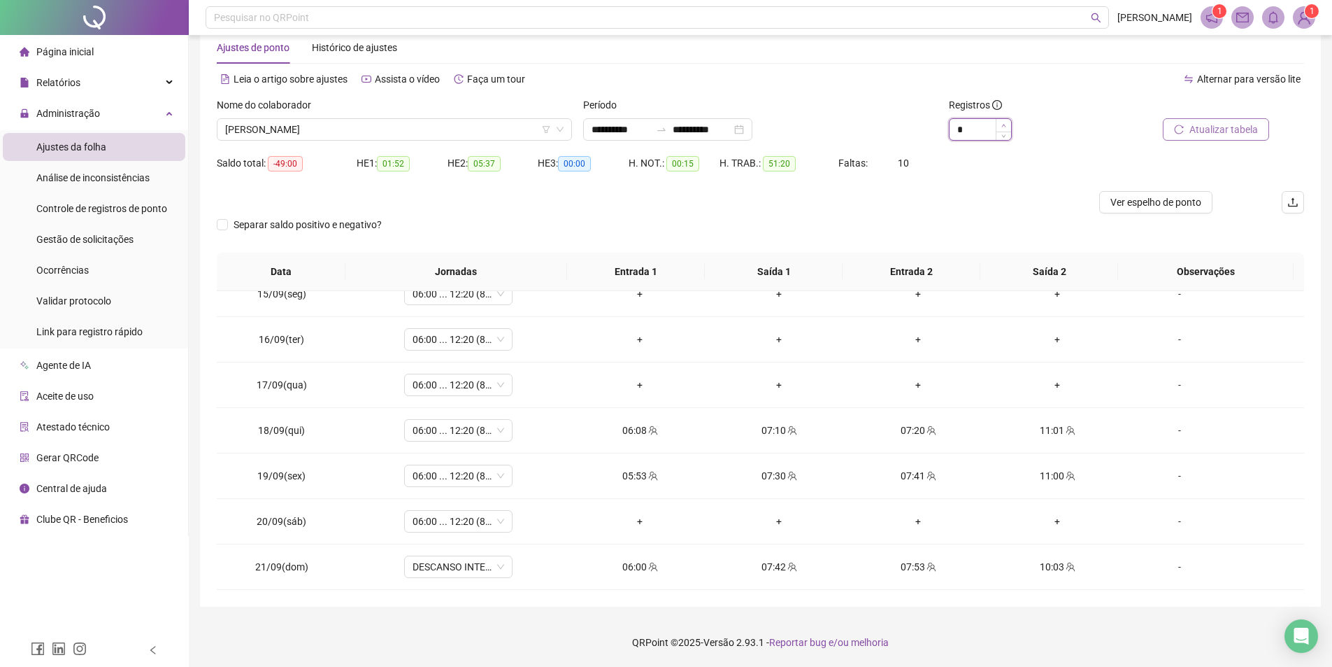
click at [1006, 128] on span "Increase Value" at bounding box center [1003, 125] width 15 height 13
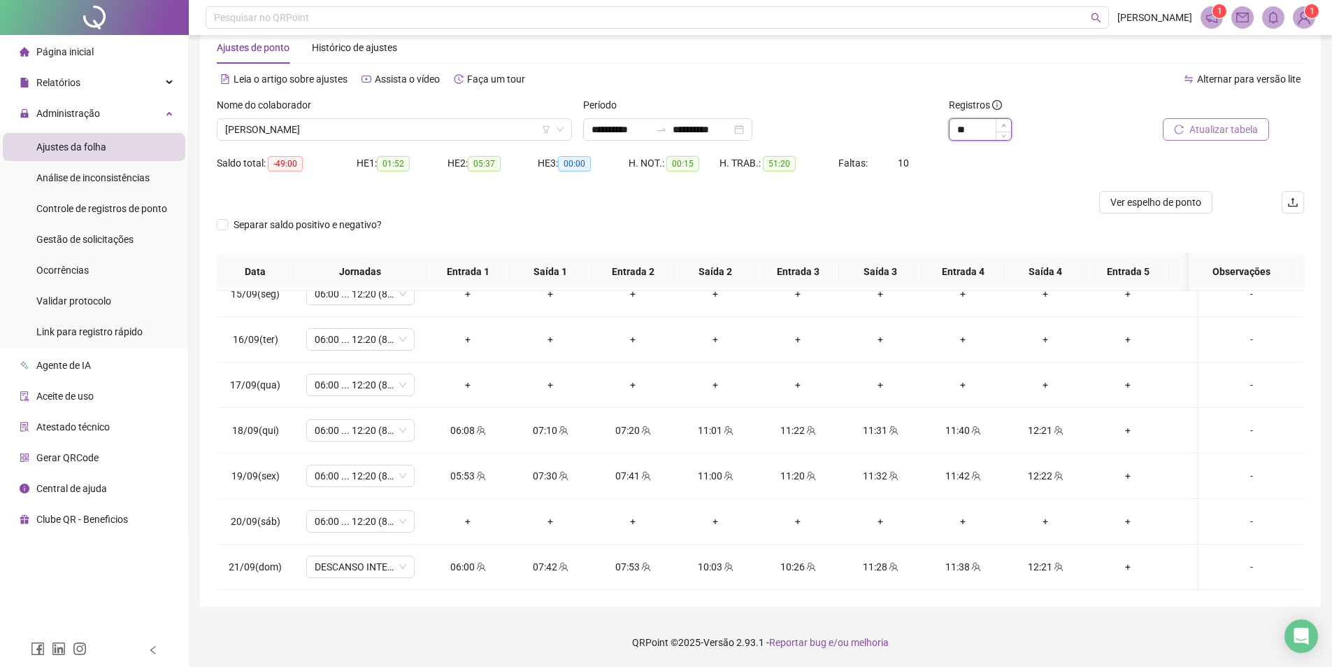
click at [1005, 123] on icon "up" at bounding box center [1004, 125] width 5 height 5
type input "**"
click at [1005, 123] on icon "up" at bounding box center [1004, 125] width 5 height 5
click at [1190, 128] on button "Atualizar tabela" at bounding box center [1216, 129] width 106 height 22
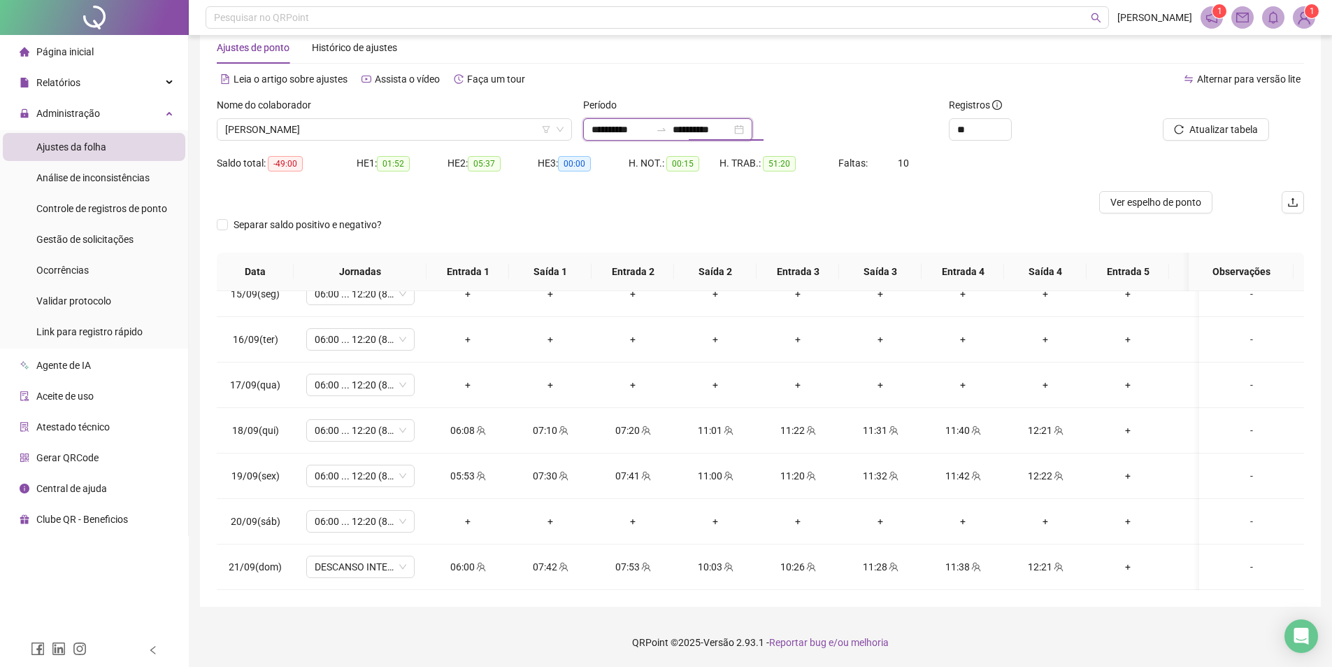
click at [732, 131] on input "**********" at bounding box center [702, 129] width 59 height 15
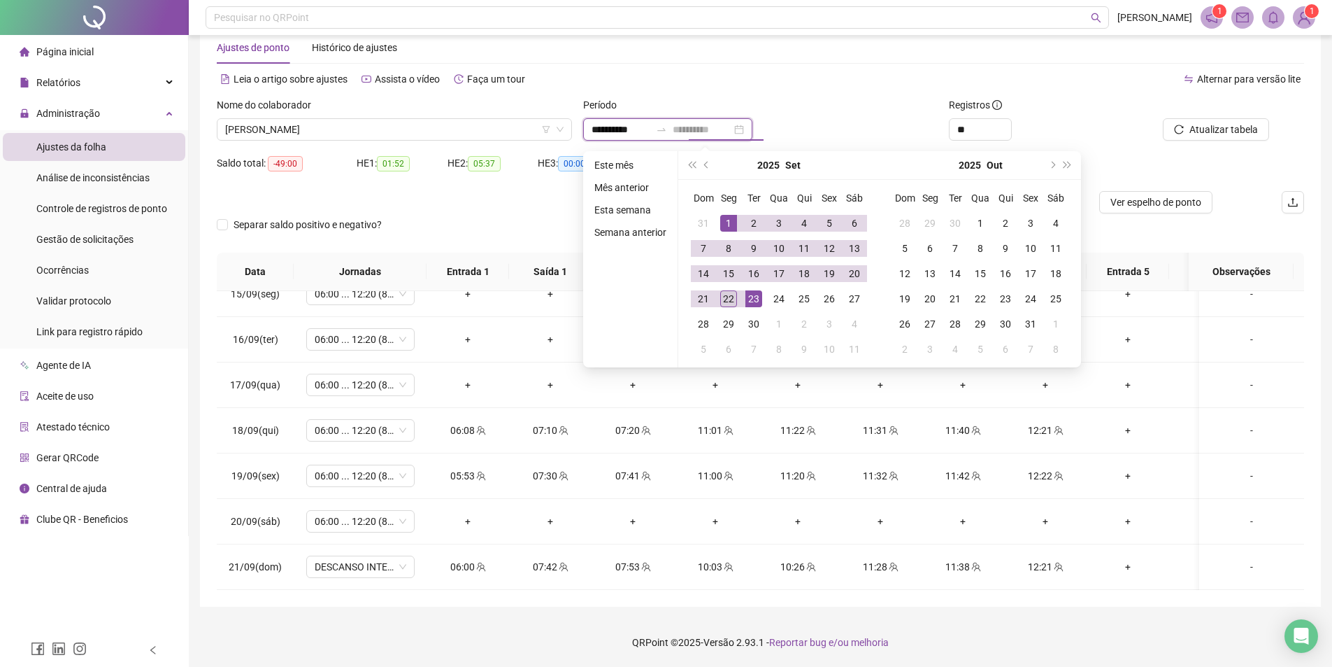
type input "**********"
click at [727, 300] on div "22" at bounding box center [728, 298] width 17 height 17
type input "**********"
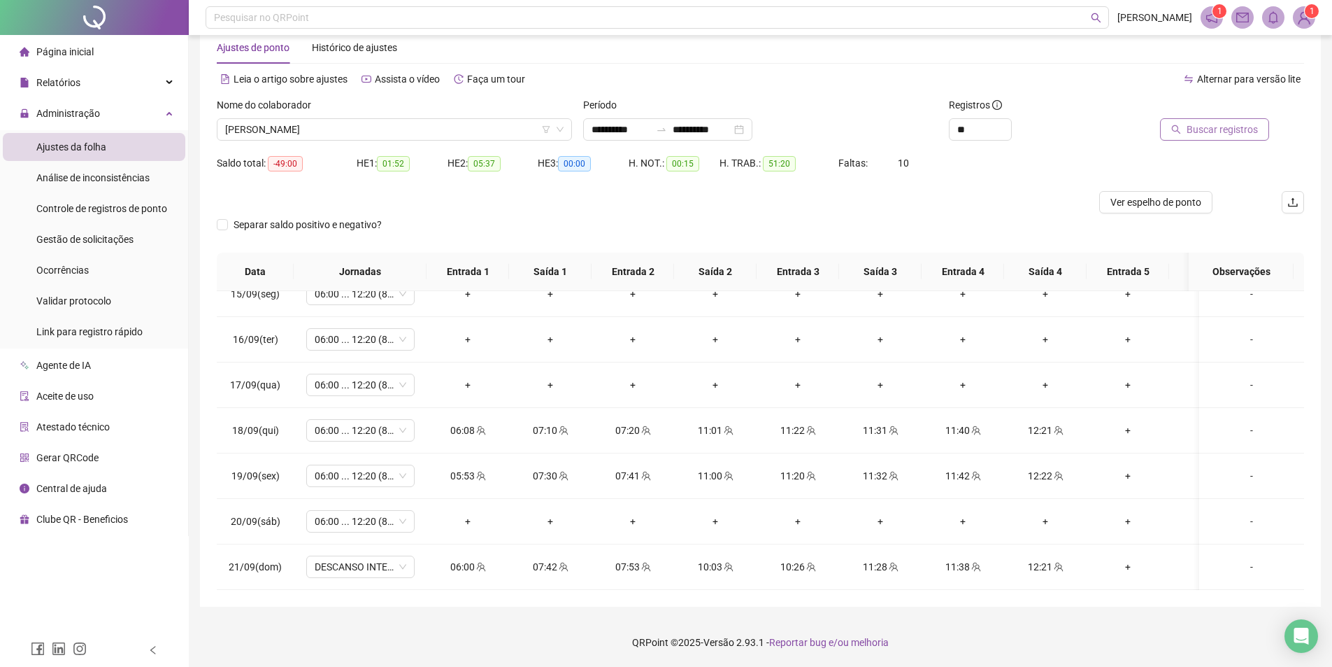
click at [1204, 129] on span "Buscar registros" at bounding box center [1222, 129] width 71 height 15
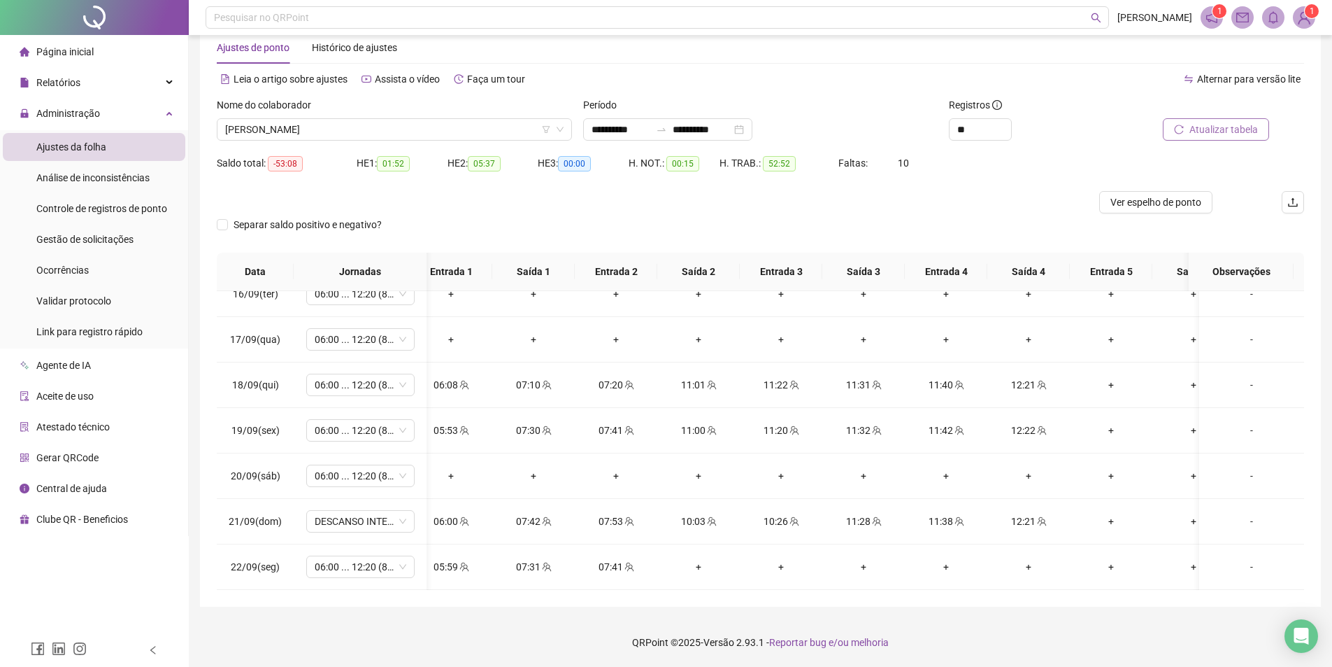
scroll to position [0, 0]
